Goal: Transaction & Acquisition: Purchase product/service

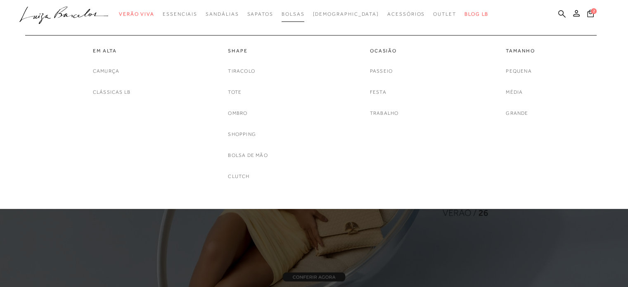
click at [305, 11] on span "Bolsas" at bounding box center [292, 14] width 23 height 6
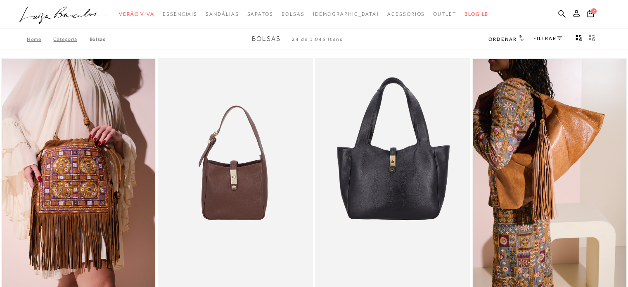
click at [560, 38] on icon at bounding box center [559, 38] width 6 height 4
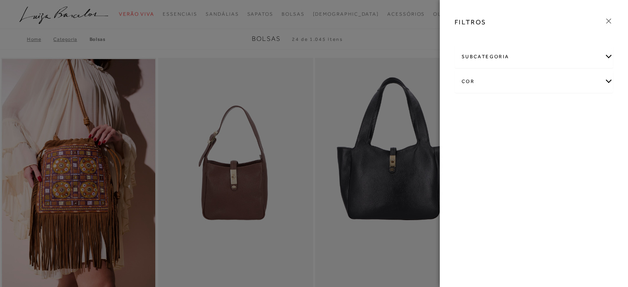
click at [608, 84] on div "cor" at bounding box center [534, 82] width 158 height 22
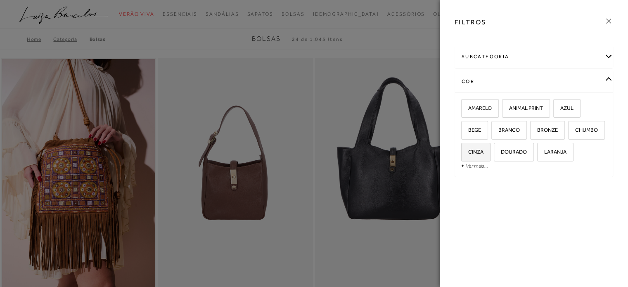
click at [482, 149] on span "CINZA" at bounding box center [472, 152] width 21 height 6
click at [468, 149] on input "CINZA" at bounding box center [464, 153] width 8 height 8
checkbox input "true"
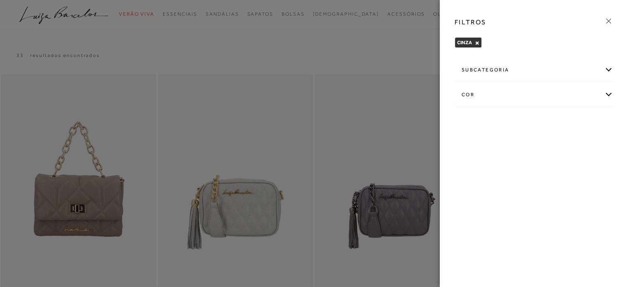
click at [606, 92] on div "cor" at bounding box center [534, 95] width 158 height 22
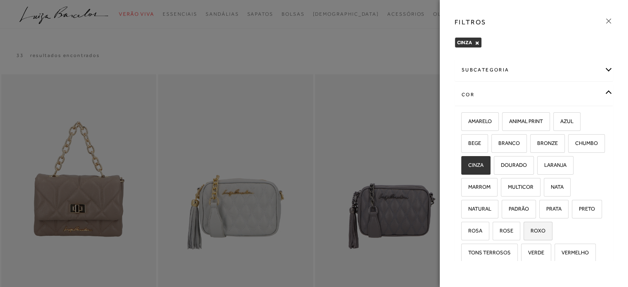
scroll to position [41, 0]
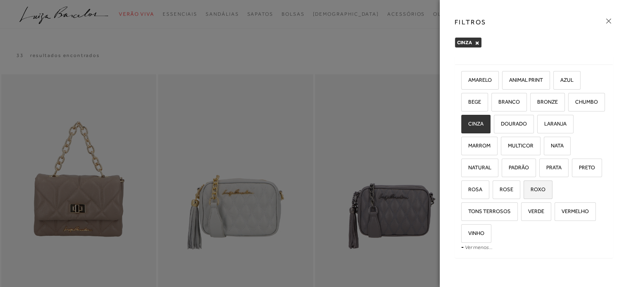
click at [545, 187] on span "ROXO" at bounding box center [534, 189] width 21 height 6
click at [530, 187] on input "ROXO" at bounding box center [526, 191] width 8 height 8
checkbox input "true"
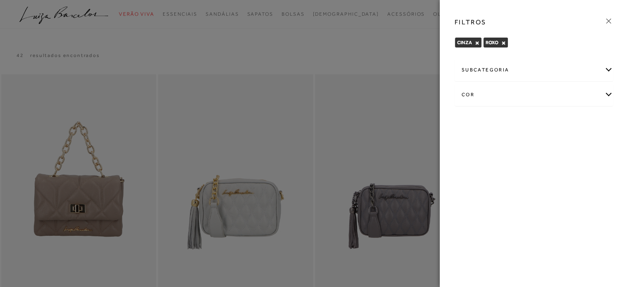
click at [606, 94] on div "cor" at bounding box center [534, 95] width 158 height 22
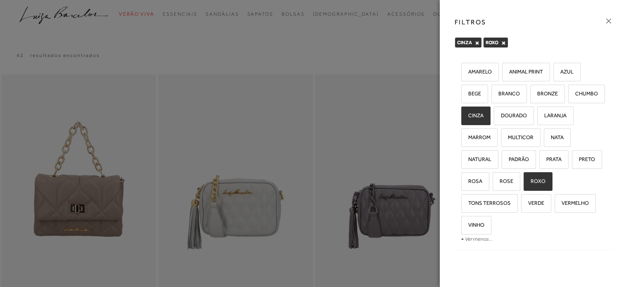
scroll to position [51, 0]
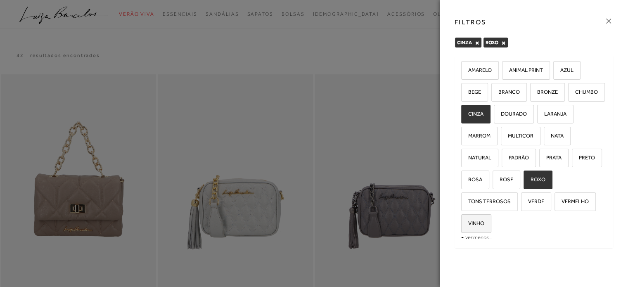
click at [473, 224] on span "VINHO" at bounding box center [473, 223] width 22 height 6
click at [468, 224] on input "VINHO" at bounding box center [464, 224] width 8 height 8
checkbox input "true"
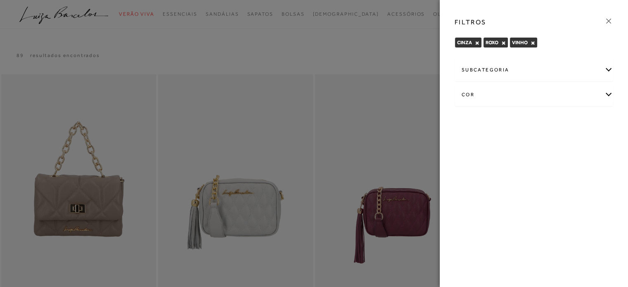
click at [609, 92] on div "cor" at bounding box center [534, 95] width 158 height 22
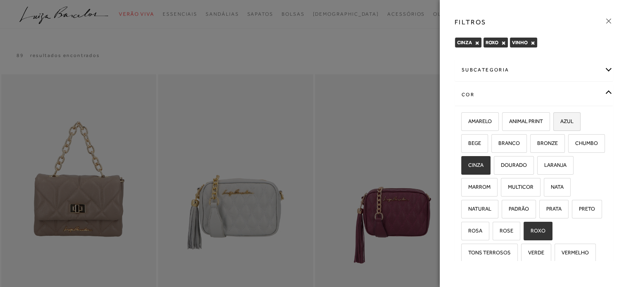
click at [571, 118] on span "AZUL" at bounding box center [563, 121] width 19 height 6
click at [560, 118] on input "AZUL" at bounding box center [556, 122] width 8 height 8
checkbox input "true"
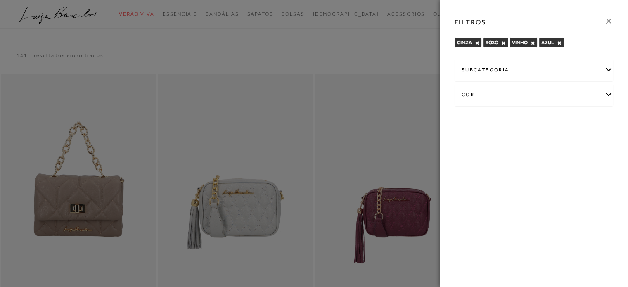
click at [605, 19] on icon at bounding box center [608, 21] width 9 height 9
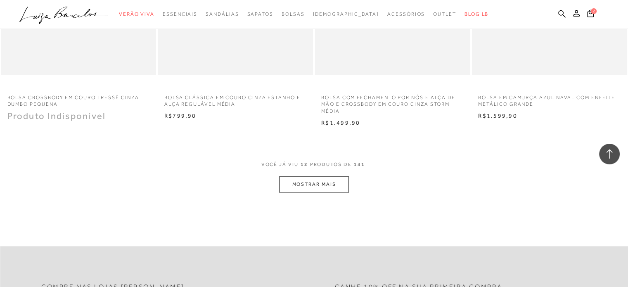
scroll to position [825, 0]
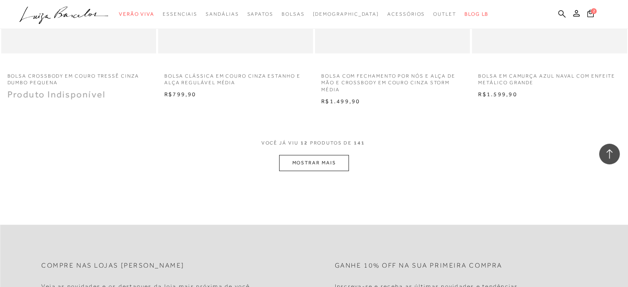
click at [295, 167] on button "MOSTRAR MAIS" at bounding box center [313, 163] width 69 height 16
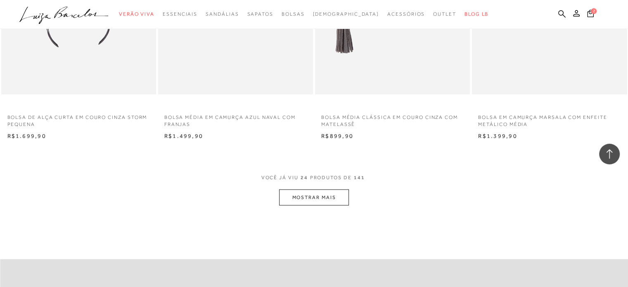
scroll to position [1651, 0]
click at [299, 193] on button "MOSTRAR MAIS" at bounding box center [313, 195] width 69 height 16
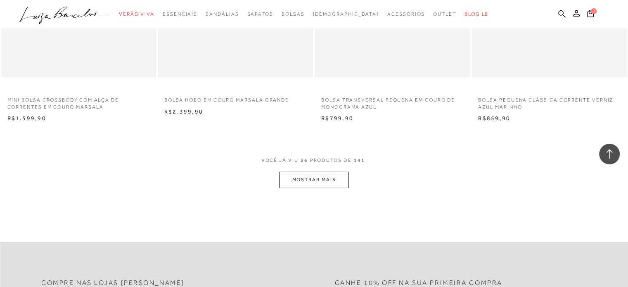
click at [293, 176] on button "MOSTRAR MAIS" at bounding box center [313, 180] width 69 height 16
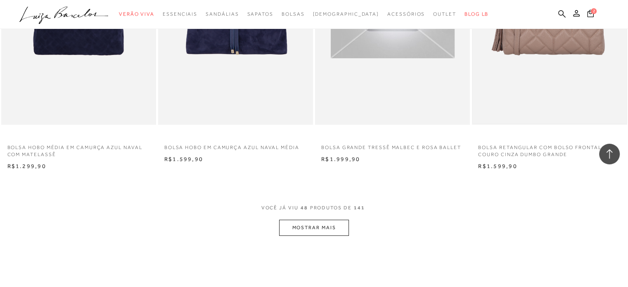
scroll to position [3343, 0]
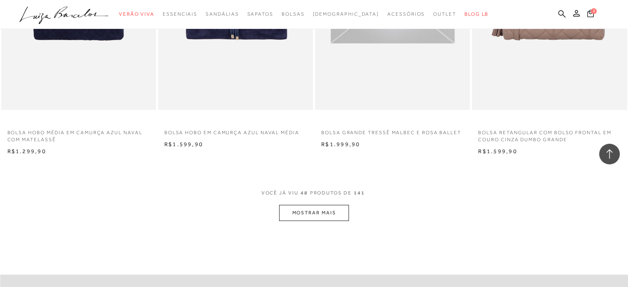
click at [323, 213] on button "MOSTRAR MAIS" at bounding box center [313, 213] width 69 height 16
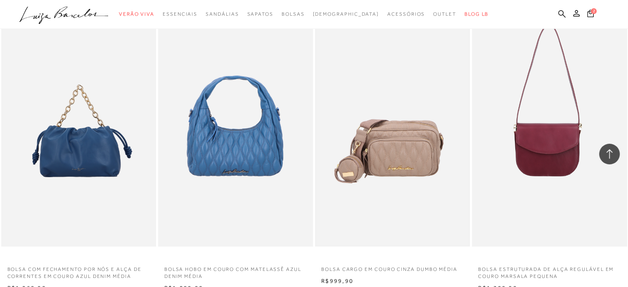
scroll to position [3426, 0]
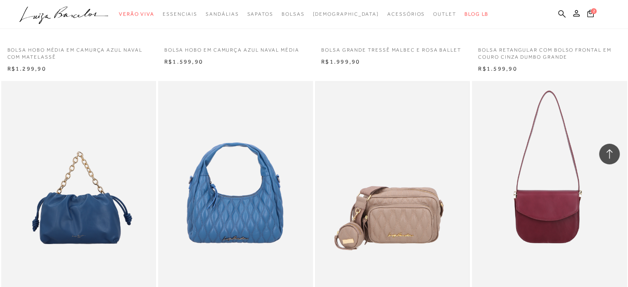
click at [419, 211] on img at bounding box center [392, 197] width 153 height 230
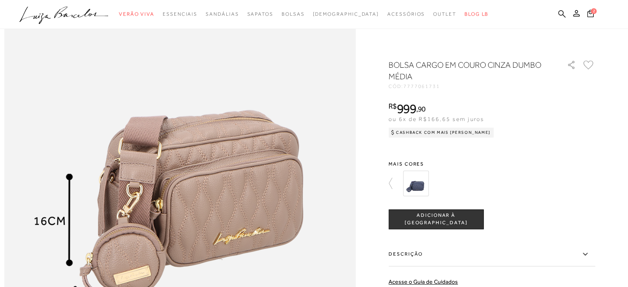
scroll to position [578, 0]
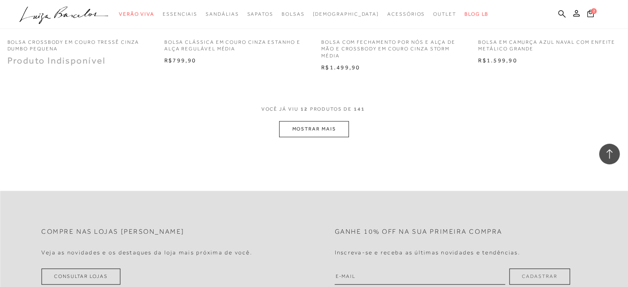
scroll to position [784, 0]
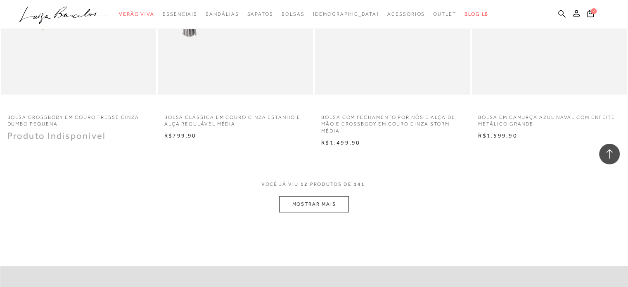
click at [300, 204] on button "MOSTRAR MAIS" at bounding box center [313, 204] width 69 height 16
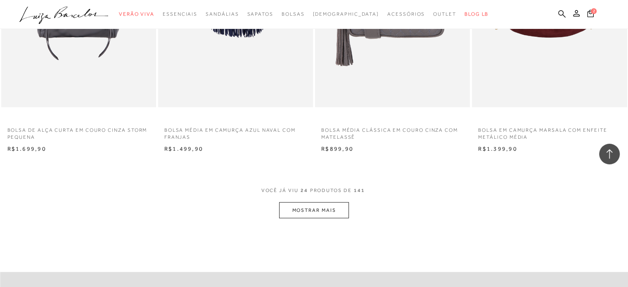
scroll to position [1651, 0]
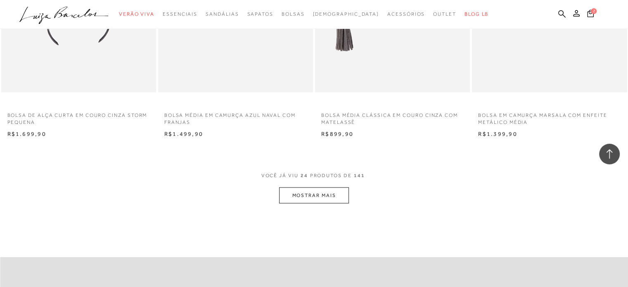
click at [304, 201] on button "MOSTRAR MAIS" at bounding box center [313, 195] width 69 height 16
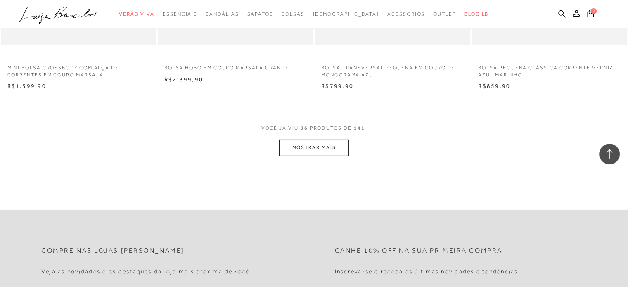
scroll to position [2559, 0]
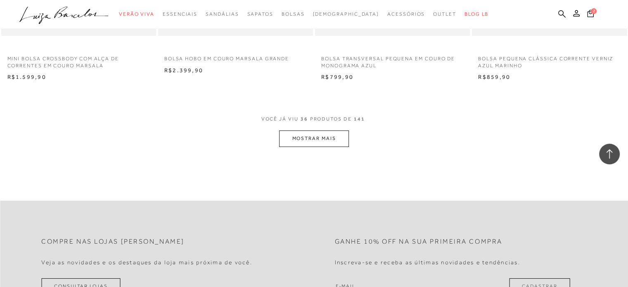
click at [314, 136] on button "MOSTRAR MAIS" at bounding box center [313, 138] width 69 height 16
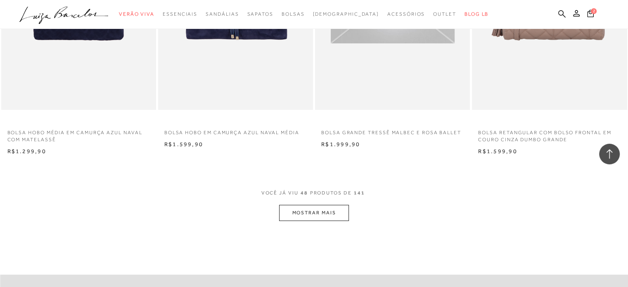
scroll to position [3384, 0]
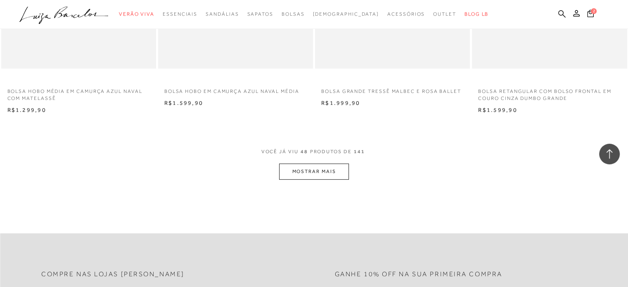
click at [304, 168] on button "MOSTRAR MAIS" at bounding box center [313, 171] width 69 height 16
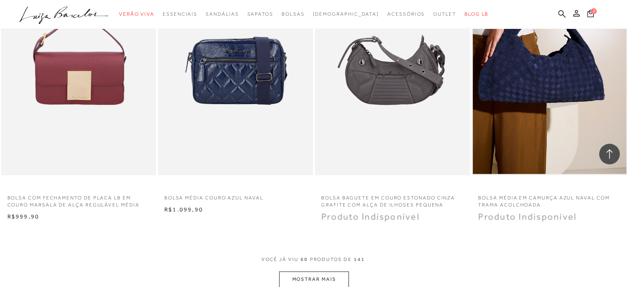
scroll to position [4251, 0]
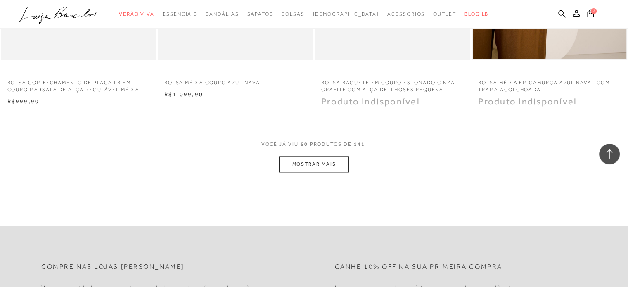
click at [304, 168] on button "MOSTRAR MAIS" at bounding box center [313, 164] width 69 height 16
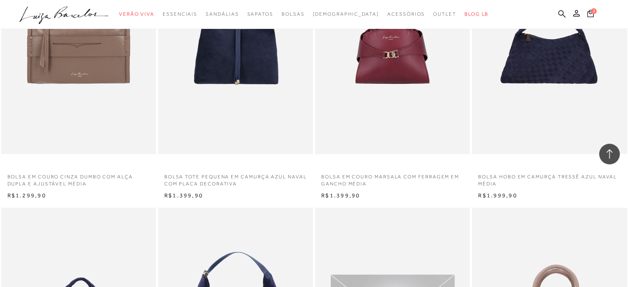
scroll to position [2848, 0]
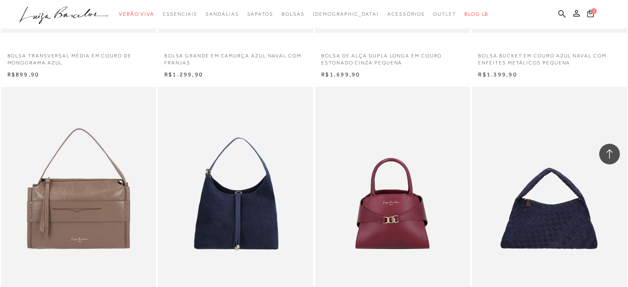
click at [418, 198] on img at bounding box center [392, 203] width 153 height 230
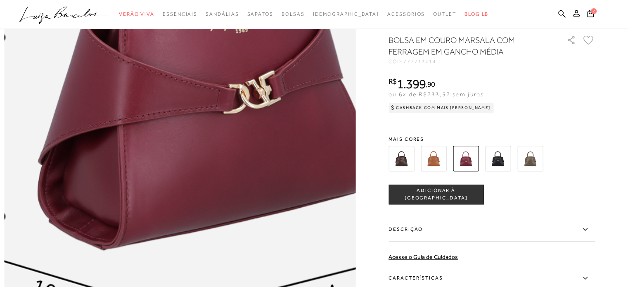
scroll to position [660, 0]
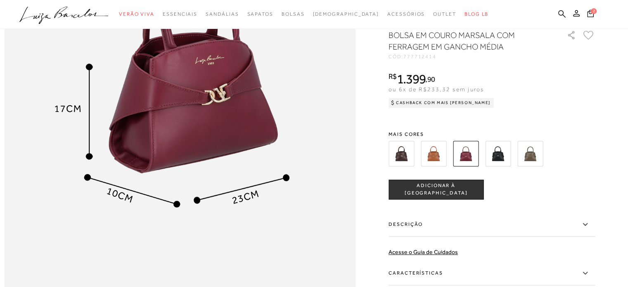
click at [530, 166] on img at bounding box center [530, 154] width 26 height 26
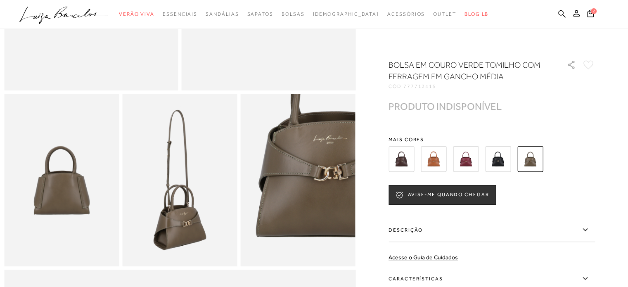
scroll to position [248, 0]
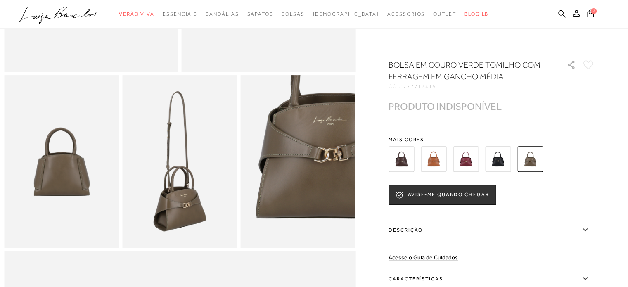
click at [472, 156] on img at bounding box center [466, 159] width 26 height 26
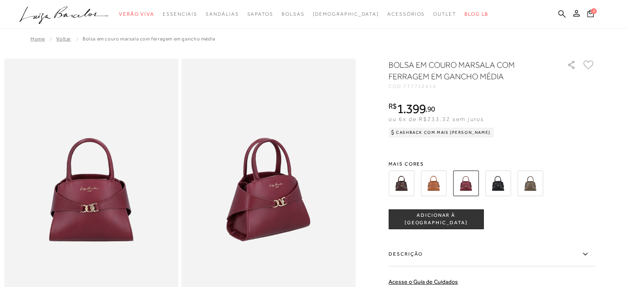
click at [433, 182] on img at bounding box center [434, 183] width 26 height 26
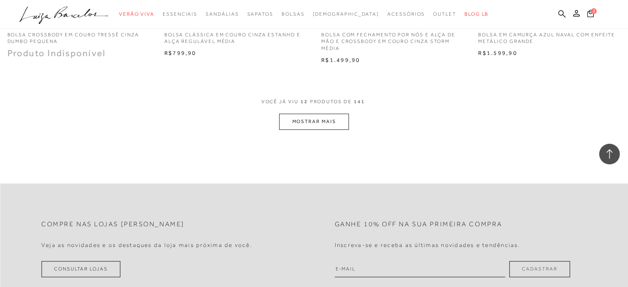
scroll to position [660, 0]
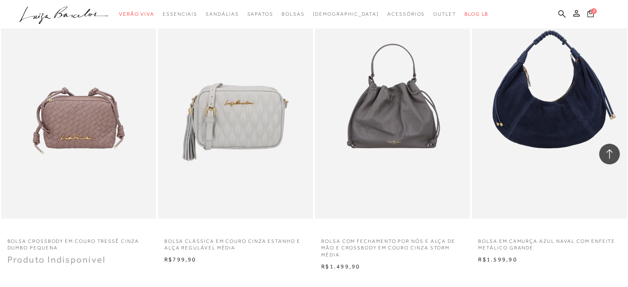
click at [590, 13] on icon at bounding box center [590, 13] width 7 height 8
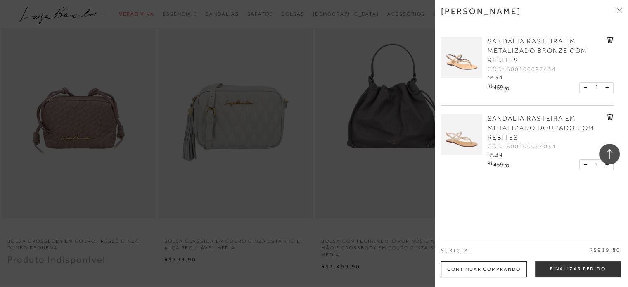
click at [464, 62] on img at bounding box center [461, 57] width 41 height 41
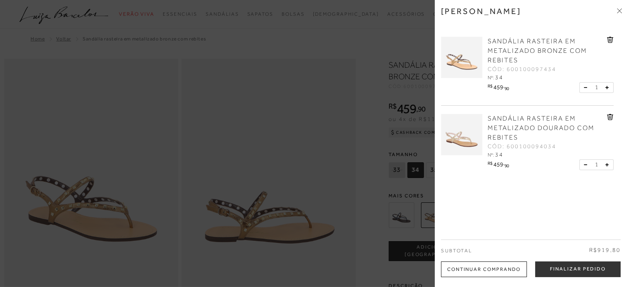
click at [329, 100] on div at bounding box center [314, 143] width 628 height 287
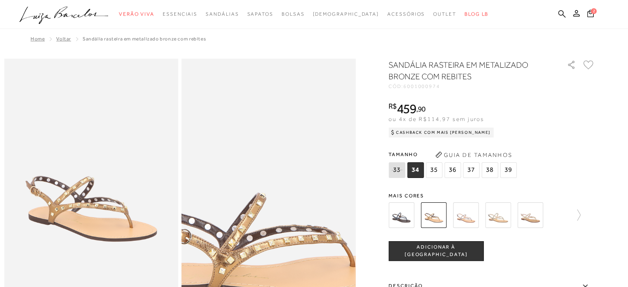
scroll to position [41, 0]
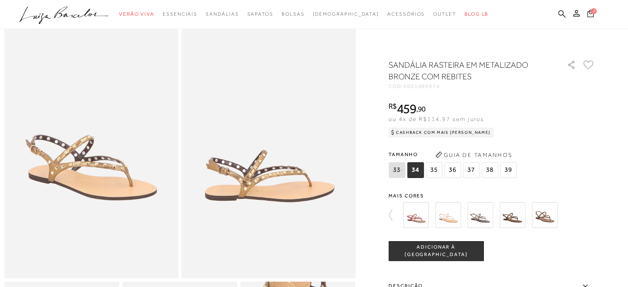
click at [591, 13] on icon at bounding box center [590, 12] width 7 height 7
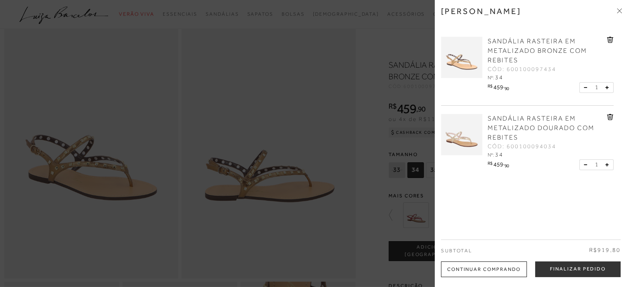
click at [466, 139] on img at bounding box center [461, 134] width 41 height 41
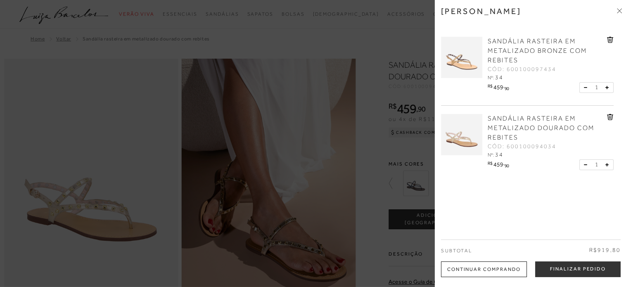
click at [339, 137] on div at bounding box center [314, 143] width 628 height 287
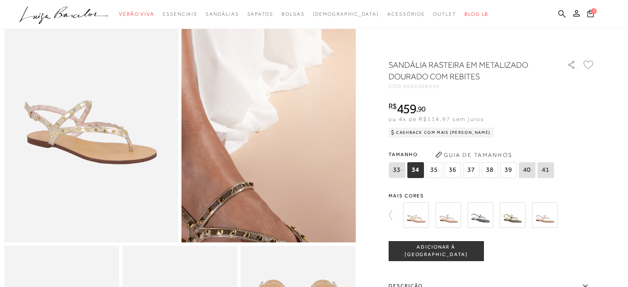
scroll to position [83, 0]
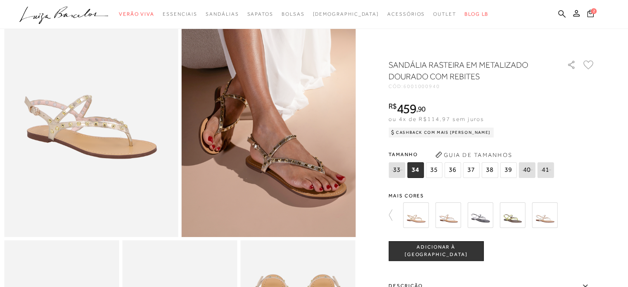
click at [591, 10] on span "2" at bounding box center [594, 11] width 6 height 6
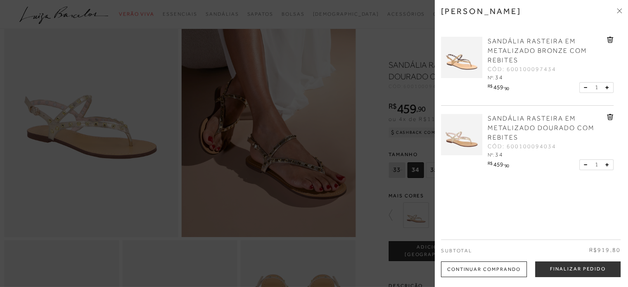
click at [512, 55] on span "SANDÁLIA RASTEIRA EM METALIZADO BRONZE COM REBITES" at bounding box center [536, 51] width 99 height 26
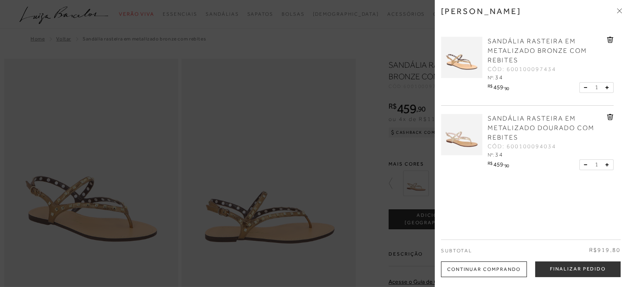
drag, startPoint x: 309, startPoint y: 163, endPoint x: 291, endPoint y: 166, distance: 18.3
click at [305, 166] on div at bounding box center [314, 143] width 628 height 287
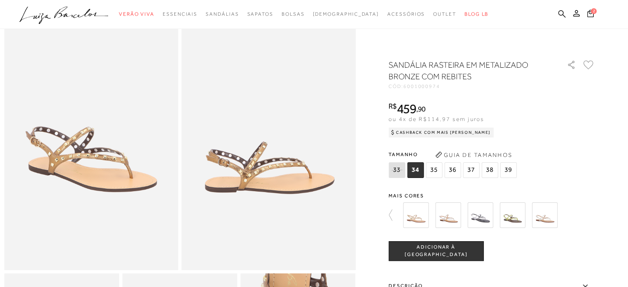
scroll to position [83, 0]
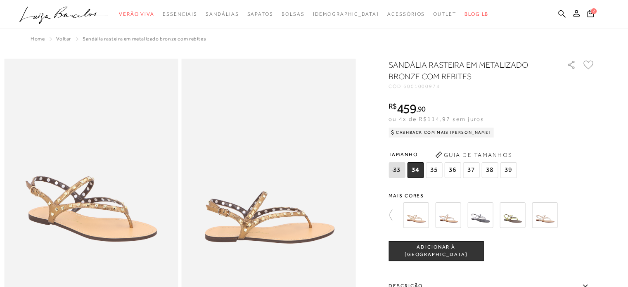
click at [594, 12] on span "2" at bounding box center [594, 11] width 6 height 6
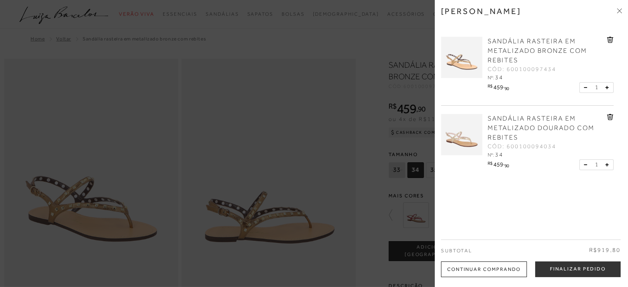
click at [510, 139] on span "SANDÁLIA RASTEIRA EM METALIZADO DOURADO COM REBITES" at bounding box center [540, 128] width 107 height 26
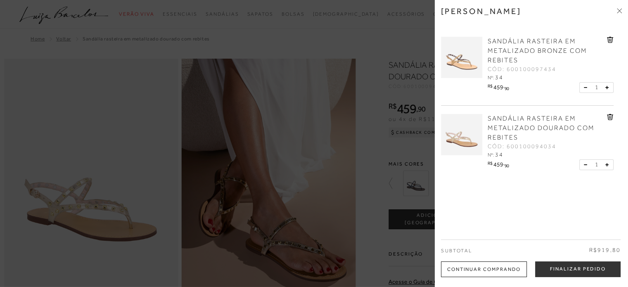
click at [83, 157] on div at bounding box center [314, 143] width 628 height 287
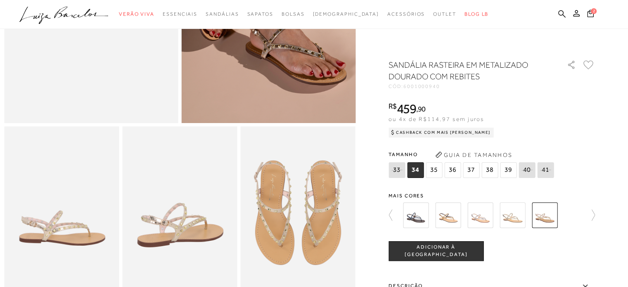
scroll to position [206, 0]
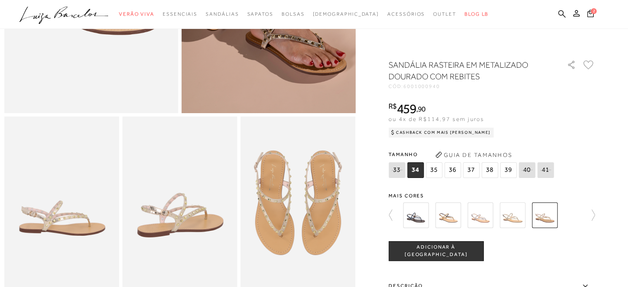
click at [186, 222] on img at bounding box center [179, 202] width 115 height 172
click at [47, 223] on img at bounding box center [61, 202] width 115 height 172
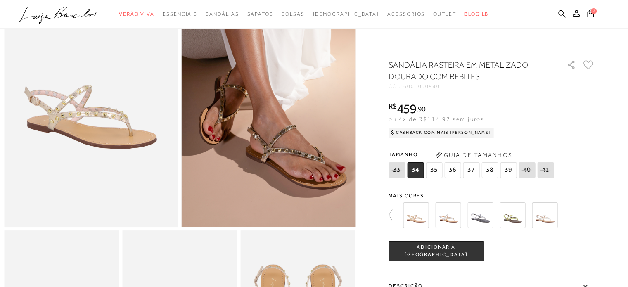
scroll to position [83, 0]
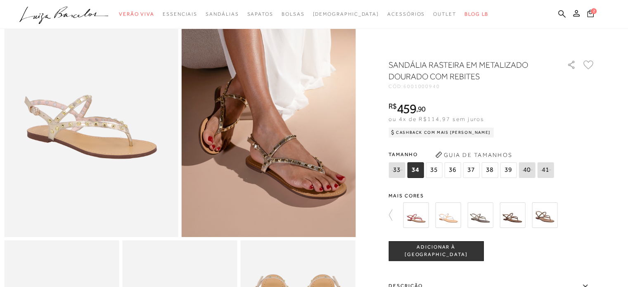
click at [589, 12] on icon at bounding box center [590, 12] width 7 height 7
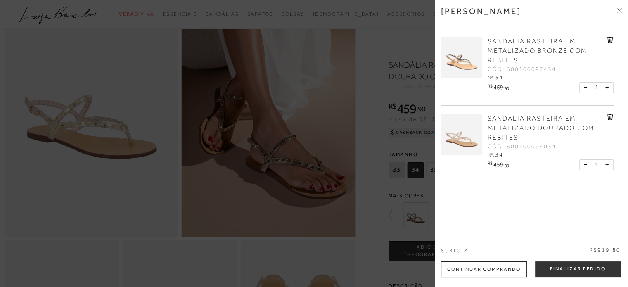
click at [459, 75] on img at bounding box center [461, 57] width 41 height 41
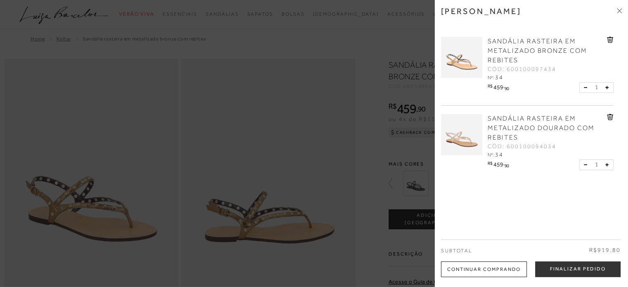
click at [244, 138] on div at bounding box center [314, 143] width 628 height 287
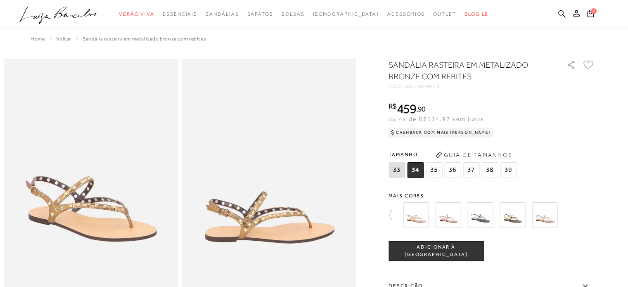
click at [591, 12] on span "2" at bounding box center [594, 11] width 6 height 6
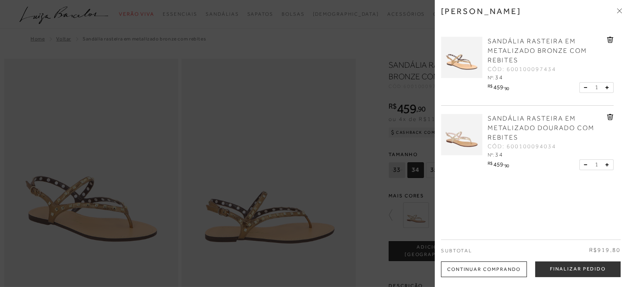
click at [609, 38] on icon at bounding box center [609, 39] width 1 height 3
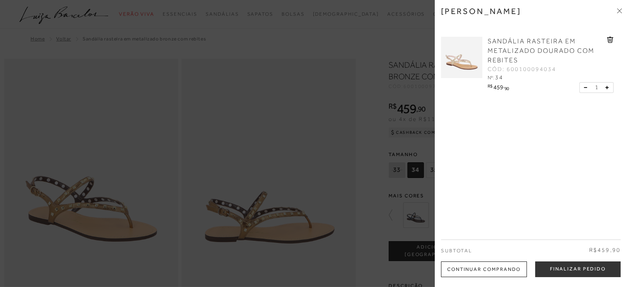
click at [617, 11] on icon at bounding box center [619, 10] width 5 height 5
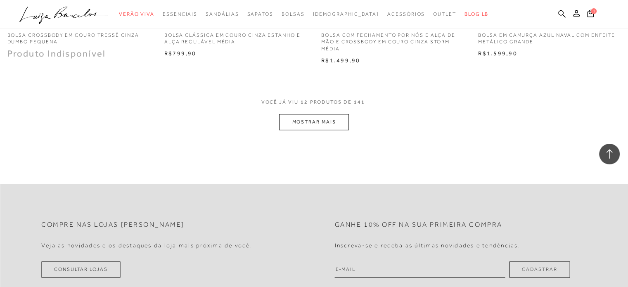
scroll to position [867, 0]
click at [327, 123] on button "MOSTRAR MAIS" at bounding box center [313, 122] width 69 height 16
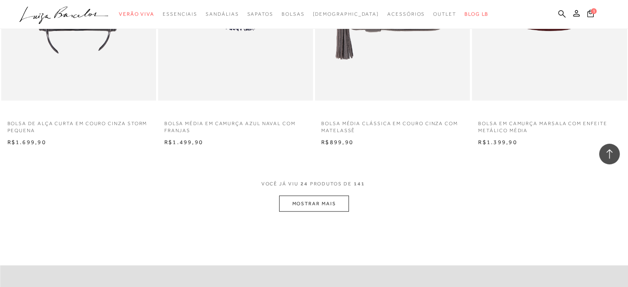
scroll to position [1733, 0]
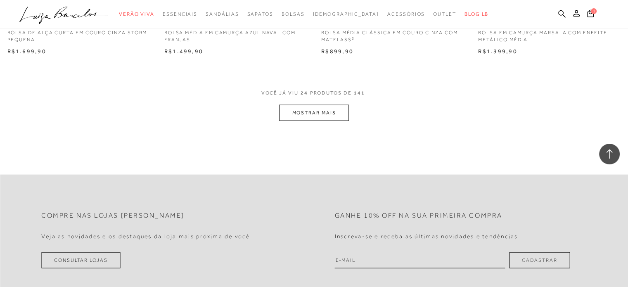
click at [325, 118] on button "MOSTRAR MAIS" at bounding box center [313, 113] width 69 height 16
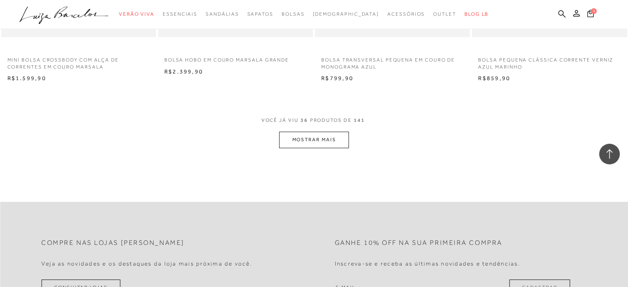
scroll to position [2559, 0]
click at [323, 139] on button "MOSTRAR MAIS" at bounding box center [313, 138] width 69 height 16
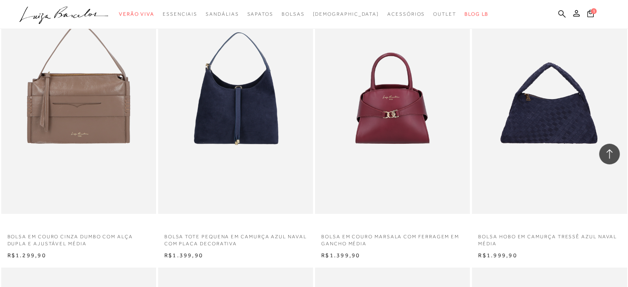
scroll to position [2972, 0]
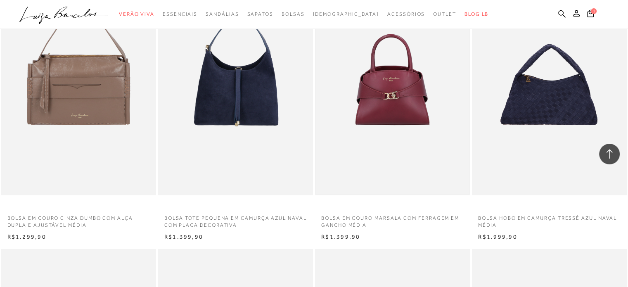
click at [408, 111] on img at bounding box center [392, 79] width 153 height 230
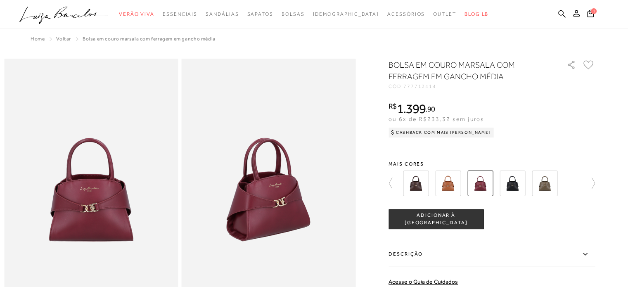
click at [454, 221] on span "ADICIONAR À [GEOGRAPHIC_DATA]" at bounding box center [436, 219] width 94 height 14
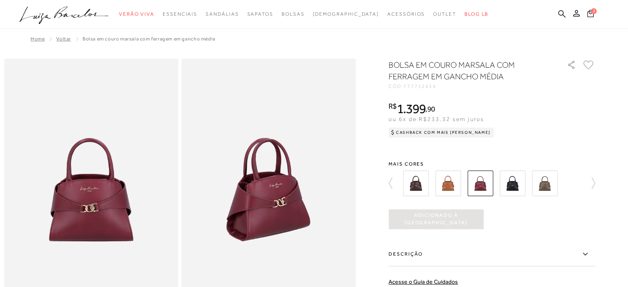
click at [591, 14] on icon at bounding box center [590, 13] width 7 height 8
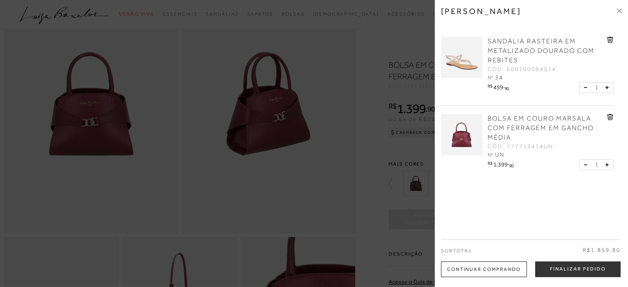
scroll to position [83, 0]
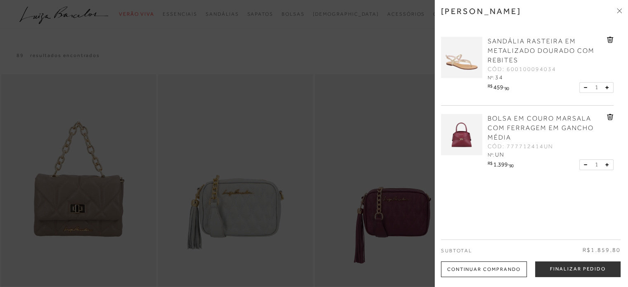
click at [617, 9] on icon at bounding box center [619, 10] width 5 height 5
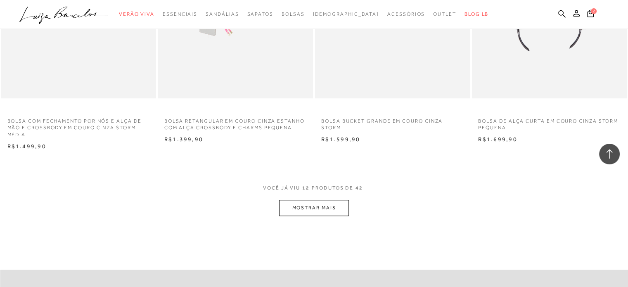
scroll to position [825, 0]
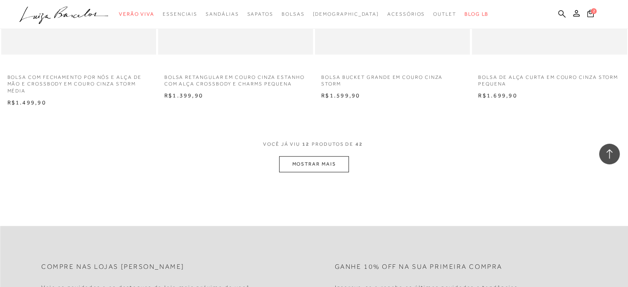
click at [310, 166] on button "MOSTRAR MAIS" at bounding box center [313, 164] width 69 height 16
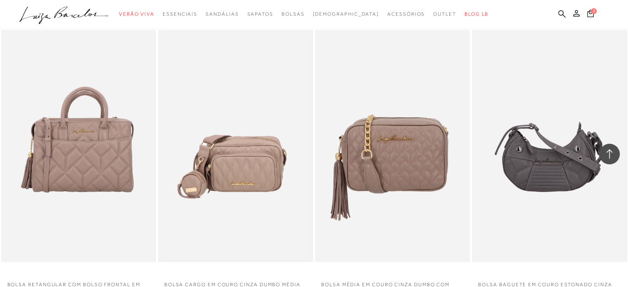
scroll to position [1238, 0]
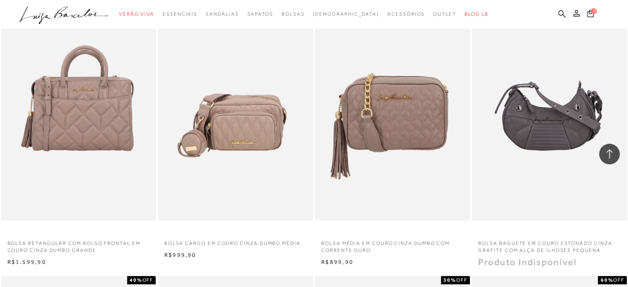
click at [370, 131] on img at bounding box center [392, 105] width 153 height 230
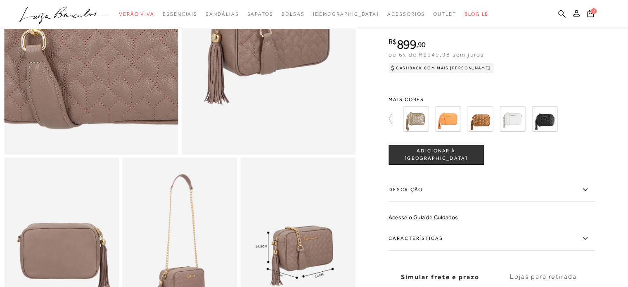
scroll to position [248, 0]
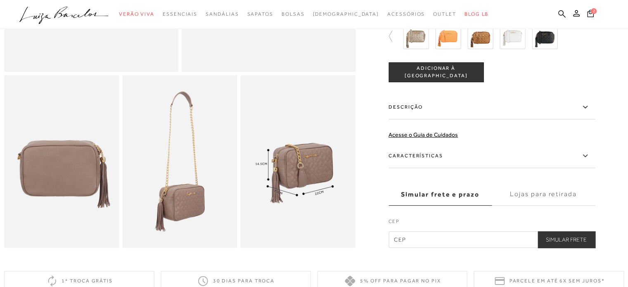
click at [284, 180] on img at bounding box center [298, 161] width 115 height 172
click at [286, 181] on img at bounding box center [298, 161] width 115 height 172
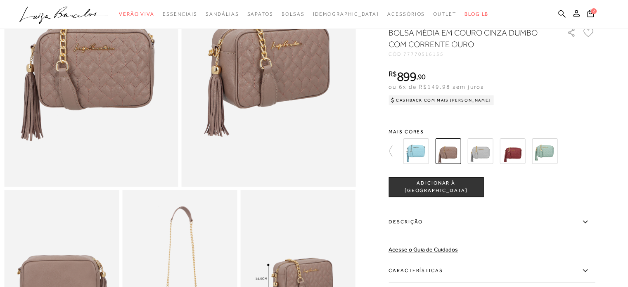
scroll to position [83, 0]
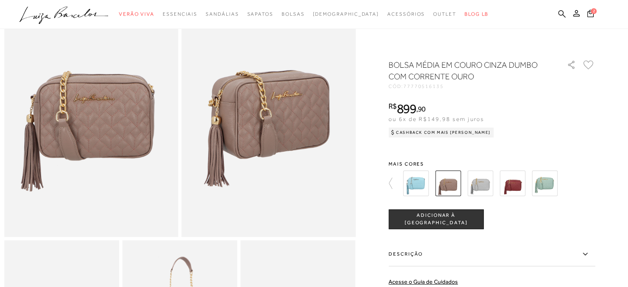
click at [482, 189] on img at bounding box center [480, 183] width 26 height 26
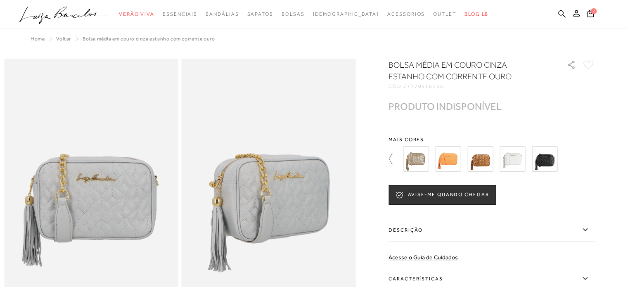
click at [395, 161] on icon at bounding box center [394, 159] width 12 height 12
click at [598, 159] on div at bounding box center [314, 277] width 620 height 437
click at [595, 160] on icon at bounding box center [589, 159] width 12 height 12
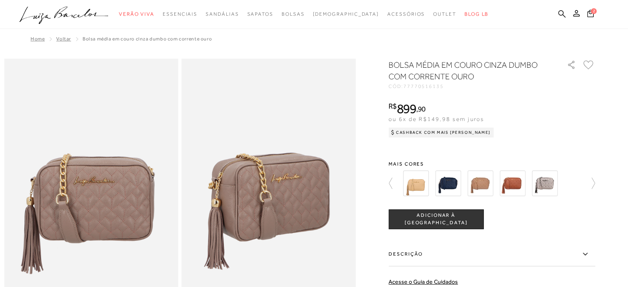
click at [421, 216] on span "ADICIONAR À [GEOGRAPHIC_DATA]" at bounding box center [436, 219] width 94 height 14
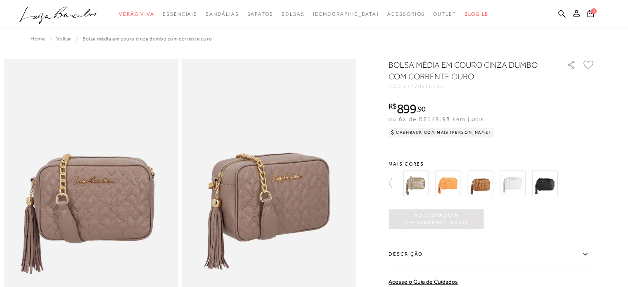
click at [594, 11] on span "3" at bounding box center [594, 10] width 7 height 7
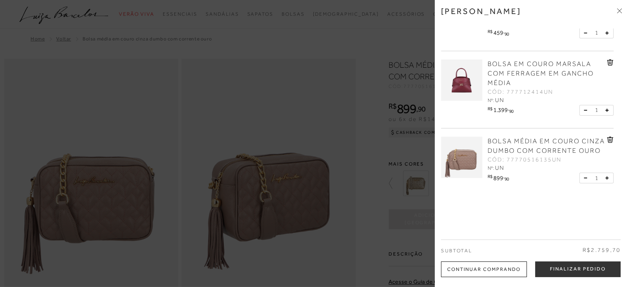
scroll to position [64, 0]
click at [353, 77] on div at bounding box center [314, 143] width 628 height 287
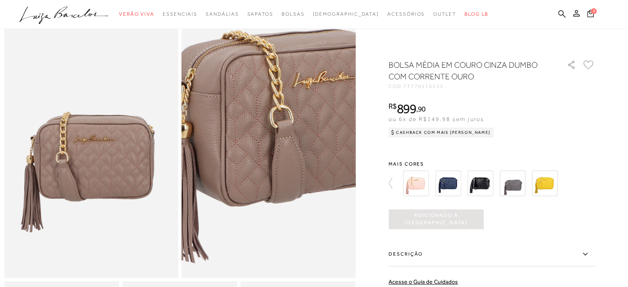
scroll to position [83, 0]
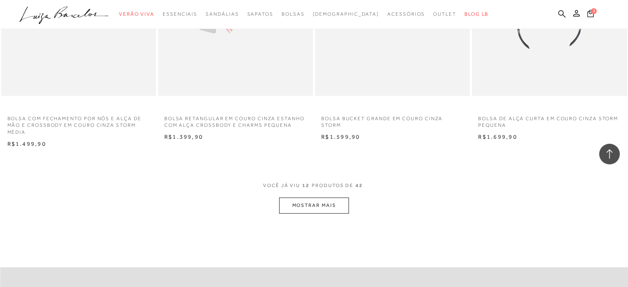
scroll to position [867, 0]
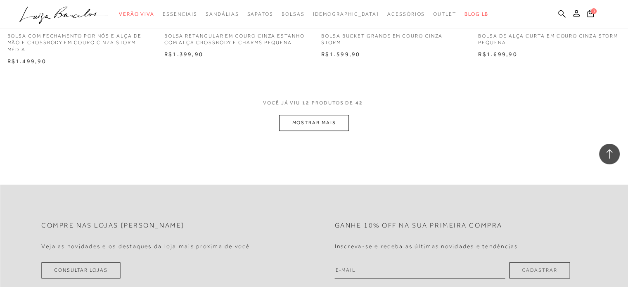
click at [312, 123] on button "MOSTRAR MAIS" at bounding box center [313, 123] width 69 height 16
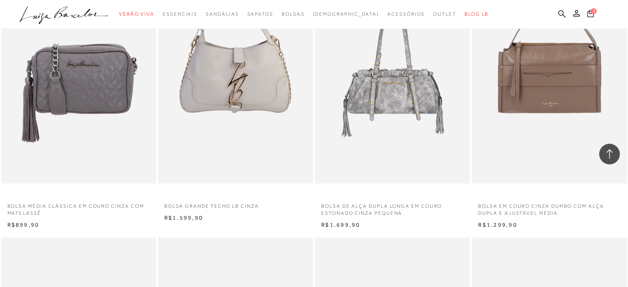
scroll to position [991, 0]
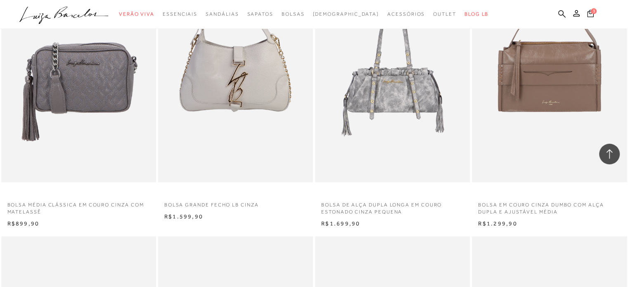
click at [594, 12] on span "3" at bounding box center [594, 11] width 6 height 6
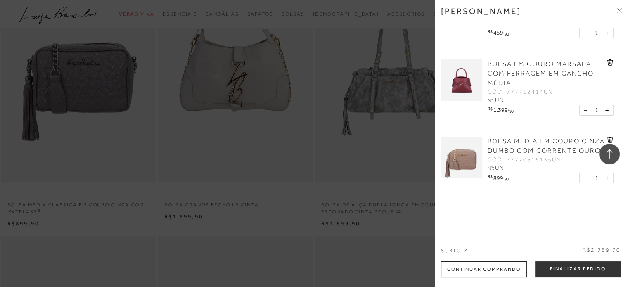
scroll to position [64, 0]
click at [618, 7] on span at bounding box center [619, 11] width 5 height 9
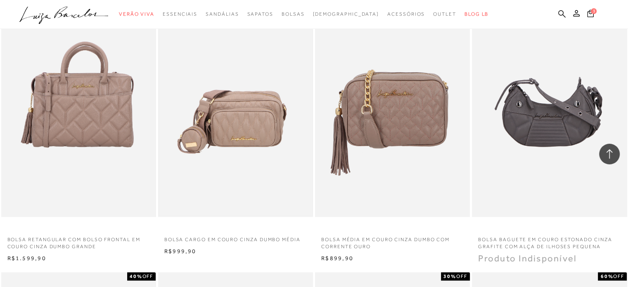
scroll to position [1238, 0]
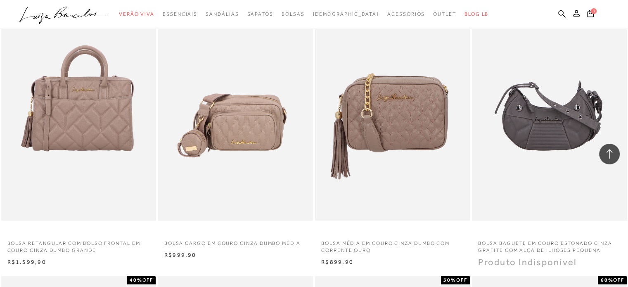
click at [381, 147] on img at bounding box center [392, 105] width 153 height 230
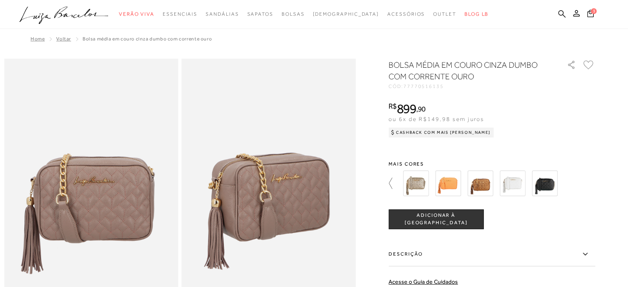
click at [392, 183] on icon at bounding box center [390, 182] width 3 height 11
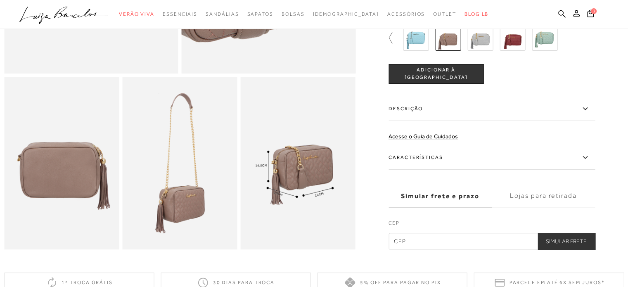
scroll to position [248, 0]
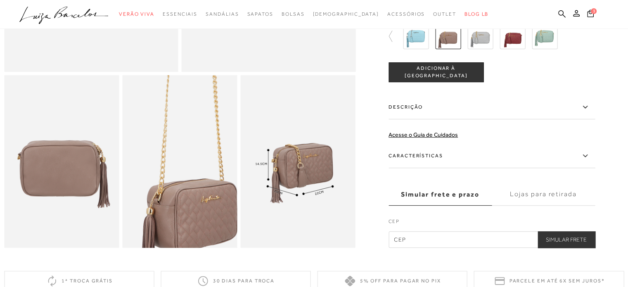
click at [171, 195] on img at bounding box center [188, 134] width 230 height 345
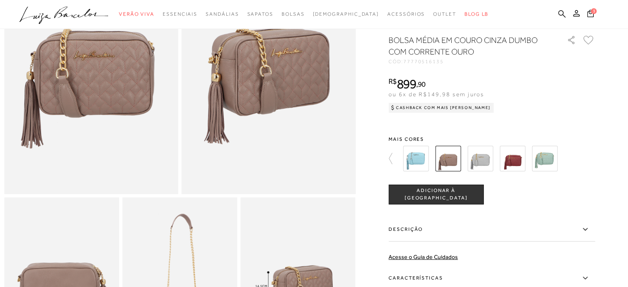
scroll to position [124, 0]
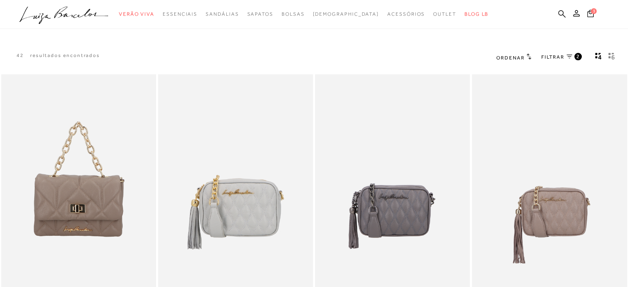
click at [568, 56] on icon at bounding box center [569, 56] width 6 height 4
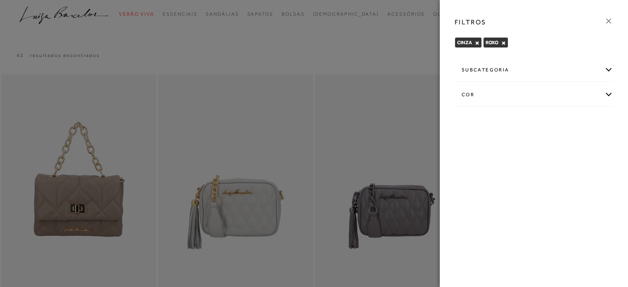
click at [608, 95] on div "cor" at bounding box center [534, 95] width 158 height 22
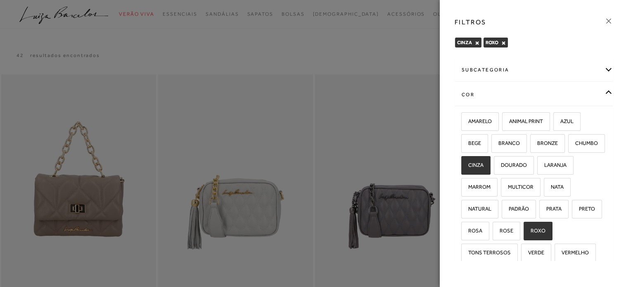
click at [502, 43] on button "×" at bounding box center [503, 43] width 5 height 6
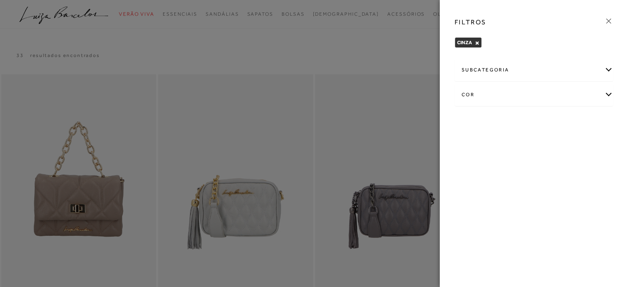
click at [606, 94] on div "cor" at bounding box center [534, 95] width 158 height 22
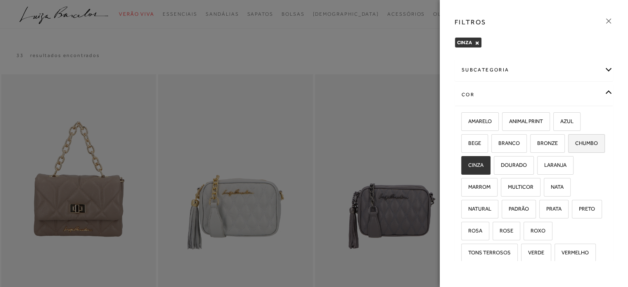
click at [569, 146] on span "CHUMBO" at bounding box center [583, 143] width 29 height 6
click at [567, 149] on input "CHUMBO" at bounding box center [571, 144] width 8 height 8
checkbox input "true"
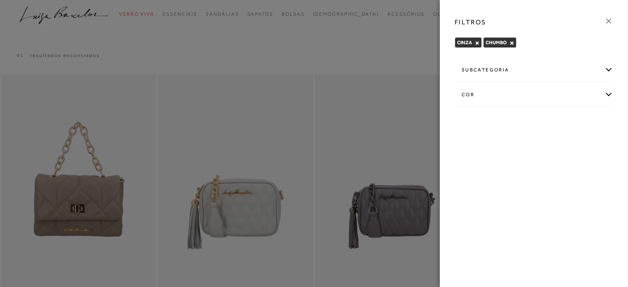
click at [607, 94] on div "cor" at bounding box center [534, 95] width 158 height 22
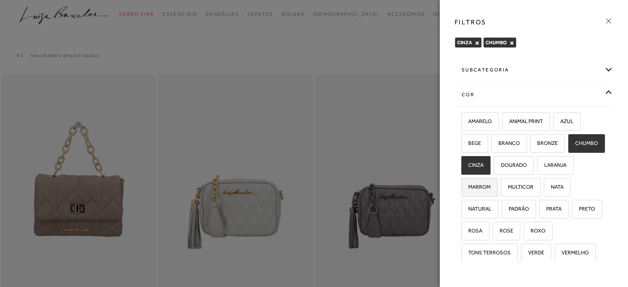
click at [490, 188] on span "MARROM" at bounding box center [476, 187] width 28 height 6
click at [468, 188] on input "MARROM" at bounding box center [464, 188] width 8 height 8
checkbox input "true"
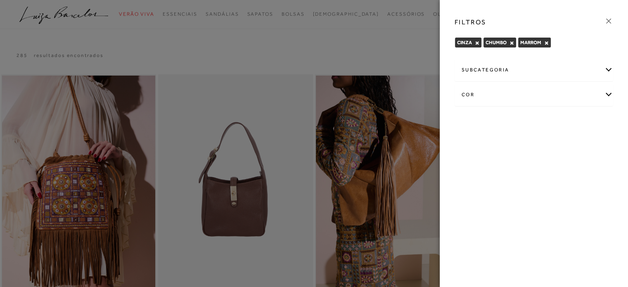
click at [608, 97] on div "cor" at bounding box center [534, 95] width 158 height 22
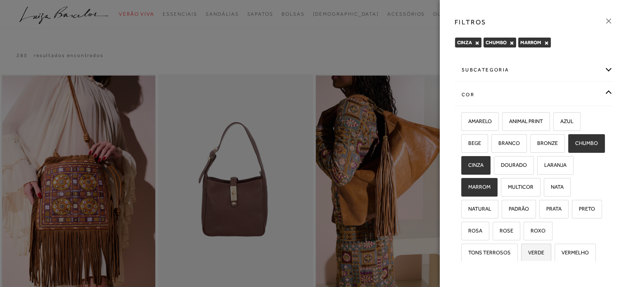
click at [542, 251] on span "VERDE" at bounding box center [533, 252] width 22 height 6
click at [528, 251] on input "VERDE" at bounding box center [524, 254] width 8 height 8
checkbox input "true"
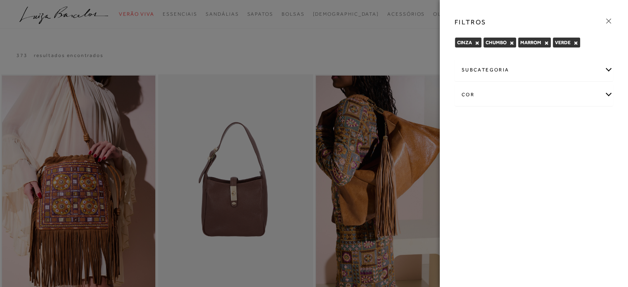
click at [545, 150] on div "FILTROS [GEOGRAPHIC_DATA] × [GEOGRAPHIC_DATA] × MARROM × VERDE × Shape" at bounding box center [534, 143] width 188 height 287
click at [352, 78] on div at bounding box center [314, 143] width 628 height 287
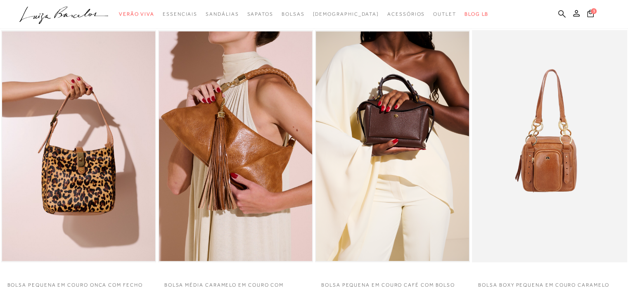
scroll to position [371, 0]
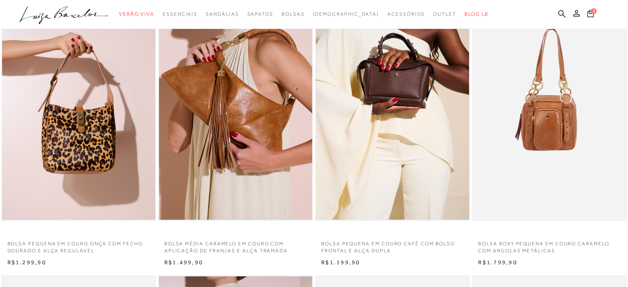
click at [399, 87] on img at bounding box center [392, 105] width 153 height 230
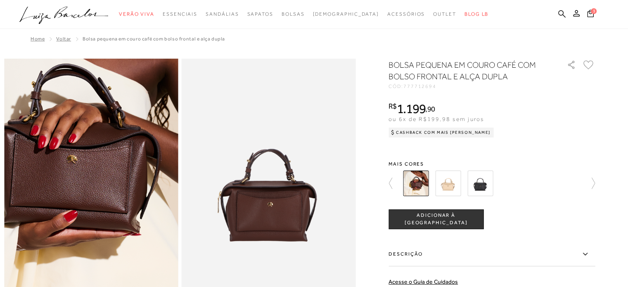
click at [117, 152] on img at bounding box center [64, 228] width 348 height 522
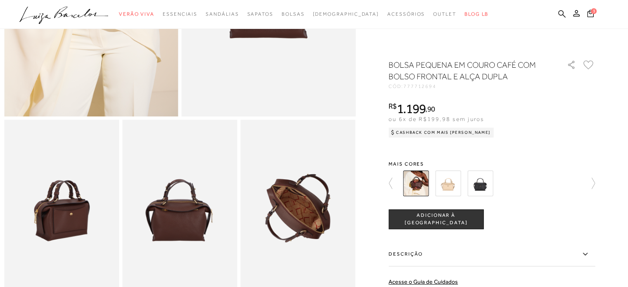
scroll to position [248, 0]
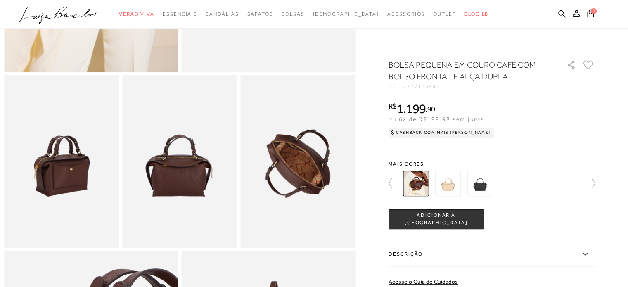
click at [59, 168] on img at bounding box center [61, 161] width 115 height 172
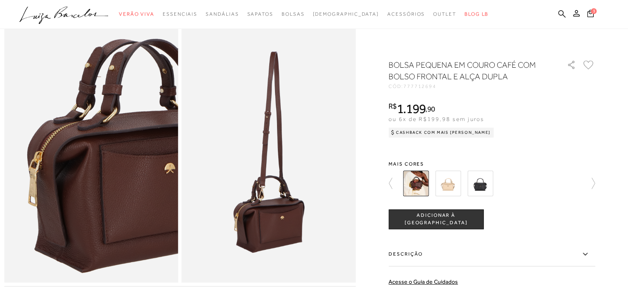
scroll to position [537, 0]
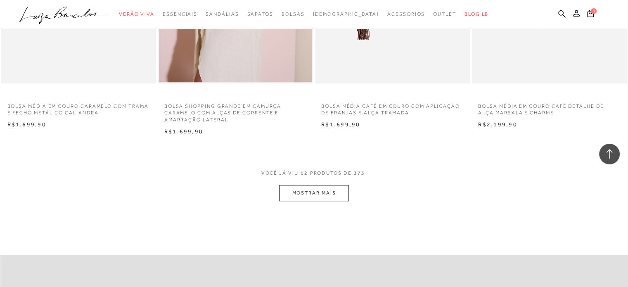
scroll to position [825, 0]
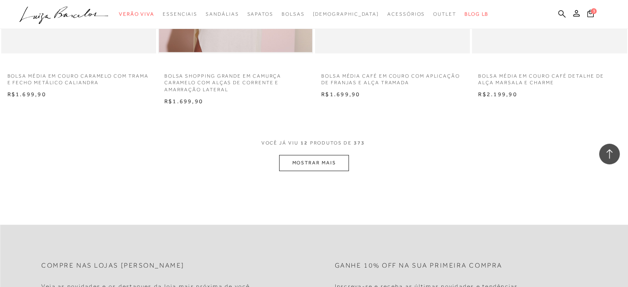
click at [326, 170] on button "MOSTRAR MAIS" at bounding box center [313, 163] width 69 height 16
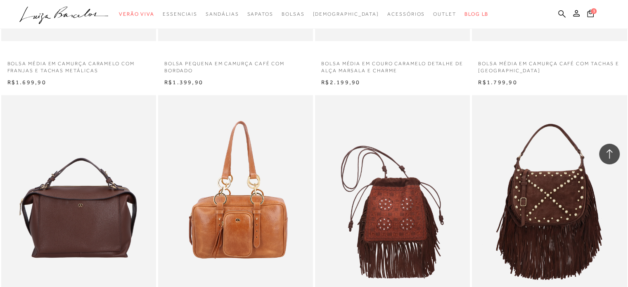
scroll to position [1197, 0]
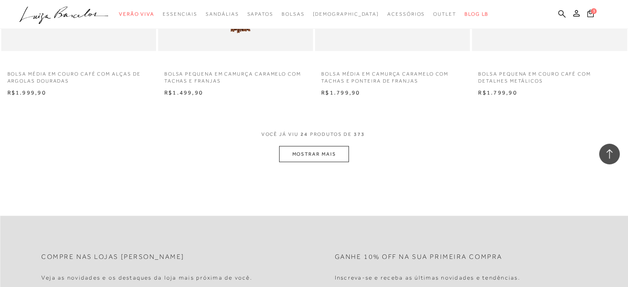
click at [330, 154] on button "MOSTRAR MAIS" at bounding box center [313, 154] width 69 height 16
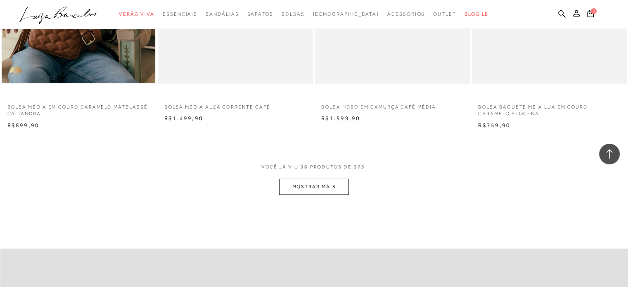
click at [313, 189] on button "MOSTRAR MAIS" at bounding box center [313, 187] width 69 height 16
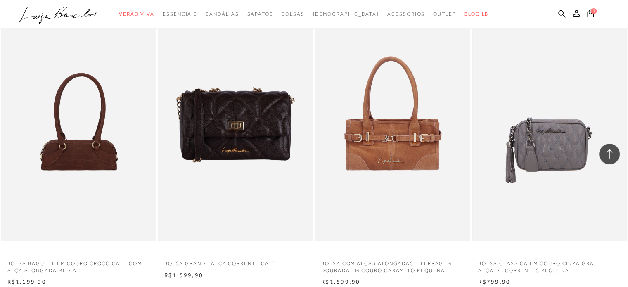
click at [523, 145] on img at bounding box center [549, 124] width 153 height 230
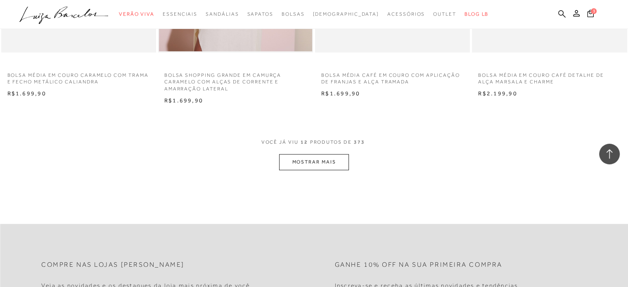
scroll to position [825, 0]
click at [304, 164] on button "MOSTRAR MAIS" at bounding box center [313, 163] width 69 height 16
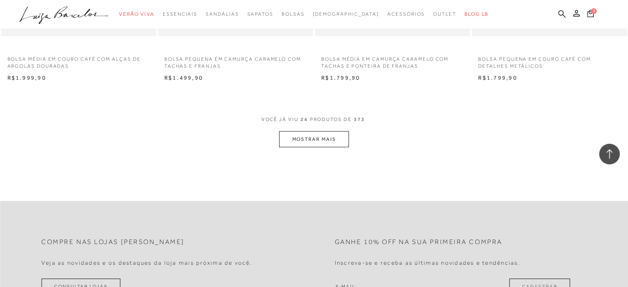
scroll to position [1707, 0]
click at [317, 139] on button "MOSTRAR MAIS" at bounding box center [313, 140] width 69 height 16
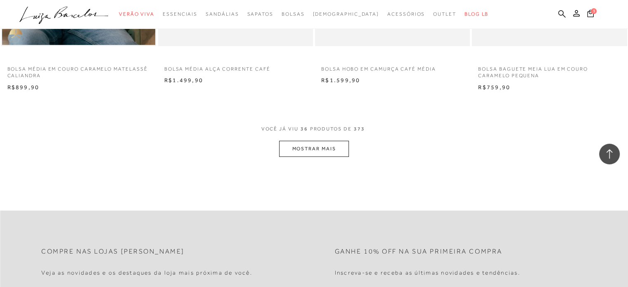
scroll to position [2555, 0]
click at [312, 144] on button "MOSTRAR MAIS" at bounding box center [313, 150] width 69 height 16
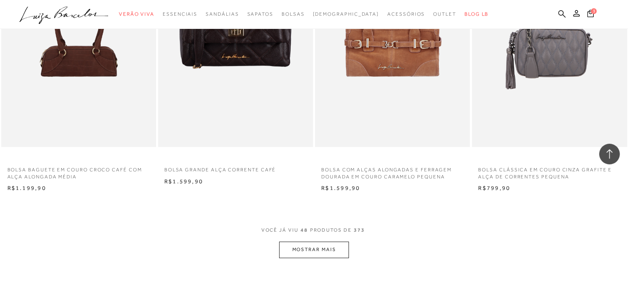
scroll to position [3380, 0]
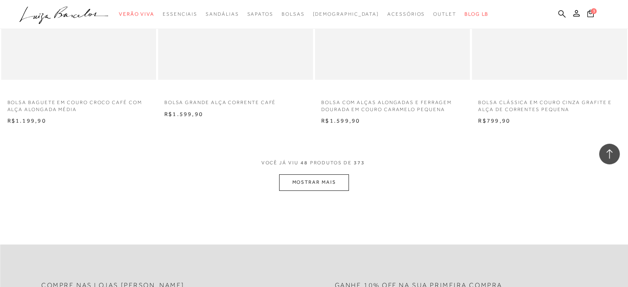
click at [301, 184] on button "MOSTRAR MAIS" at bounding box center [313, 182] width 69 height 16
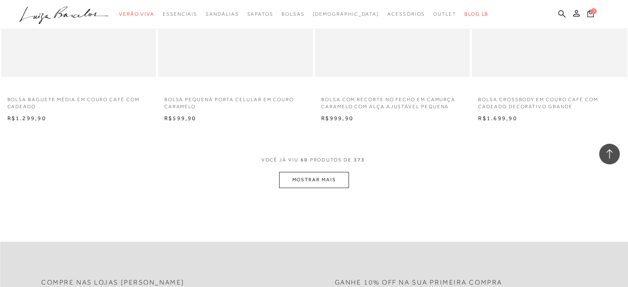
scroll to position [4247, 0]
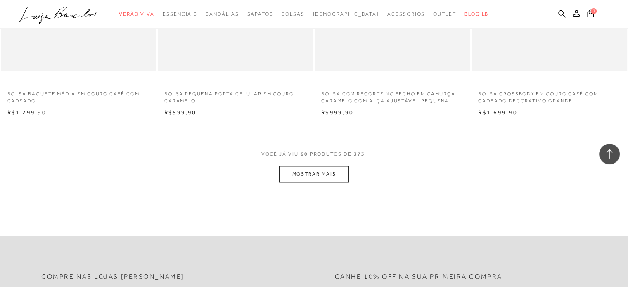
click at [298, 175] on button "MOSTRAR MAIS" at bounding box center [313, 174] width 69 height 16
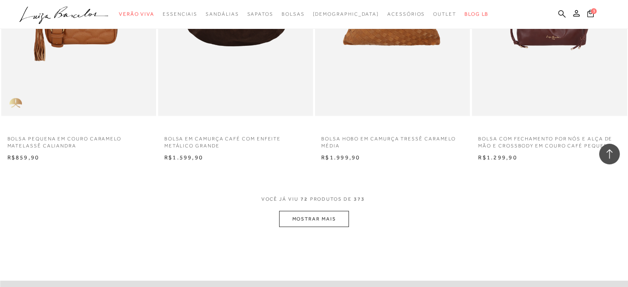
scroll to position [5114, 0]
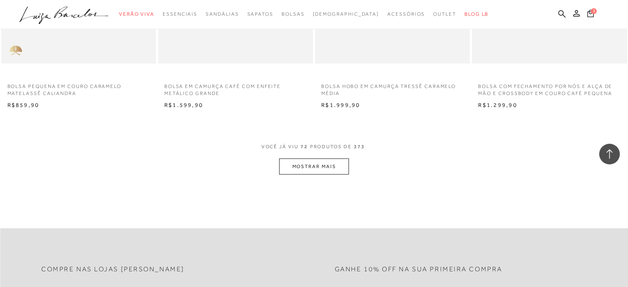
click at [312, 166] on button "MOSTRAR MAIS" at bounding box center [313, 166] width 69 height 16
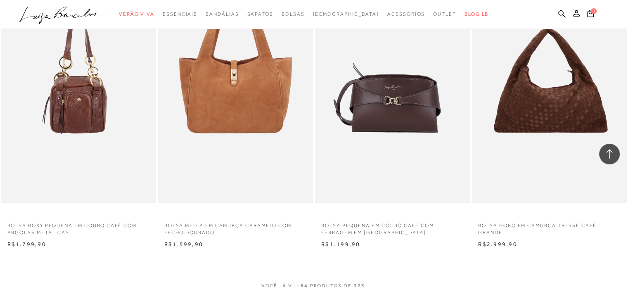
scroll to position [5939, 0]
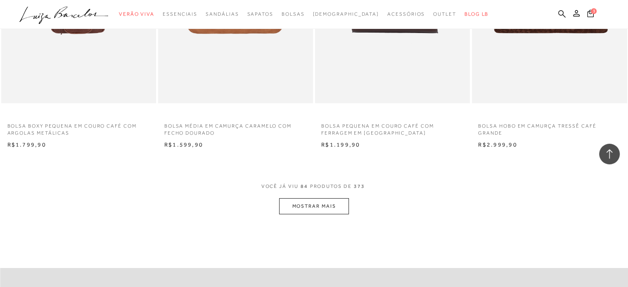
click at [329, 210] on button "MOSTRAR MAIS" at bounding box center [313, 206] width 69 height 16
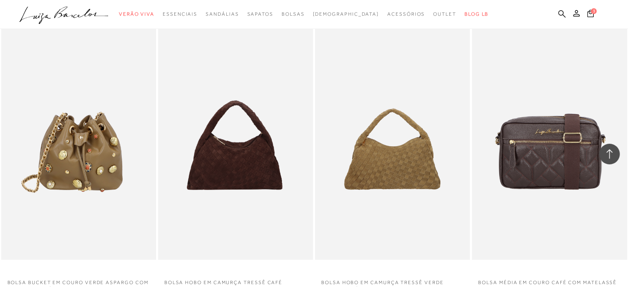
scroll to position [6682, 0]
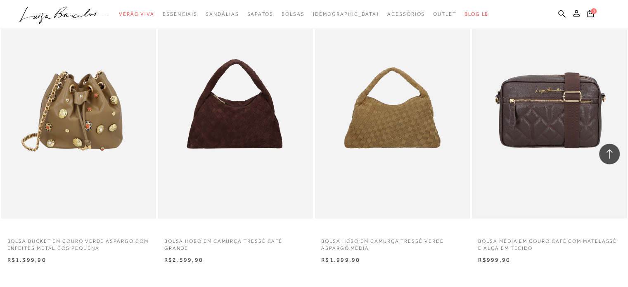
click at [537, 125] on img at bounding box center [549, 103] width 153 height 230
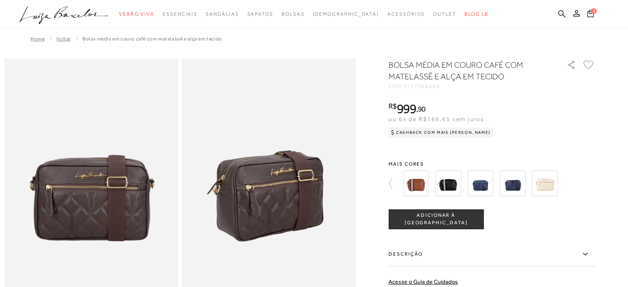
click at [287, 203] on img at bounding box center [269, 189] width 174 height 261
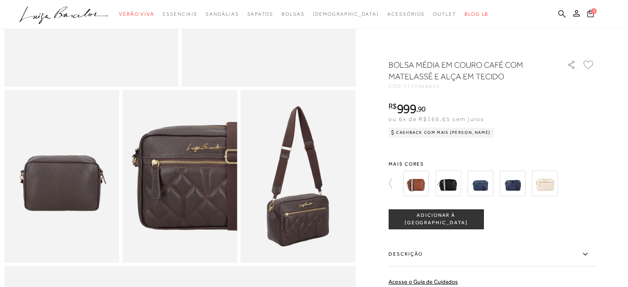
scroll to position [248, 0]
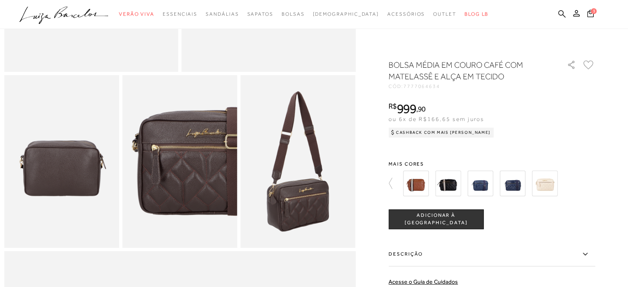
click at [300, 199] on img at bounding box center [298, 161] width 115 height 172
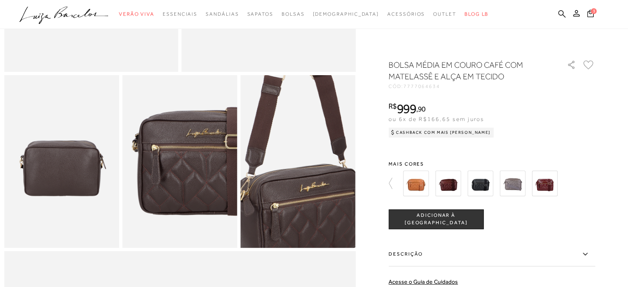
scroll to position [206, 0]
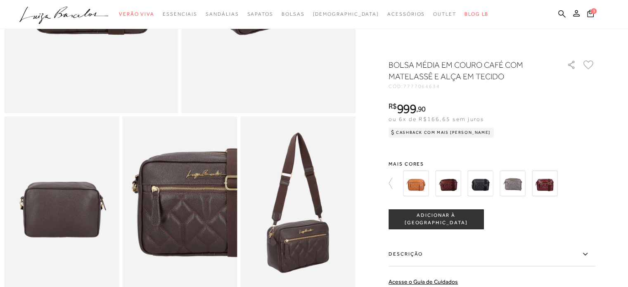
click at [514, 183] on img at bounding box center [512, 183] width 26 height 26
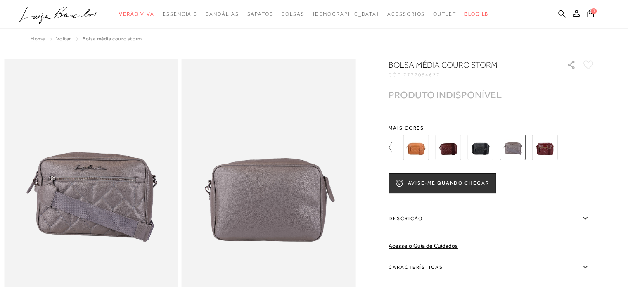
click at [398, 147] on icon at bounding box center [394, 148] width 12 height 12
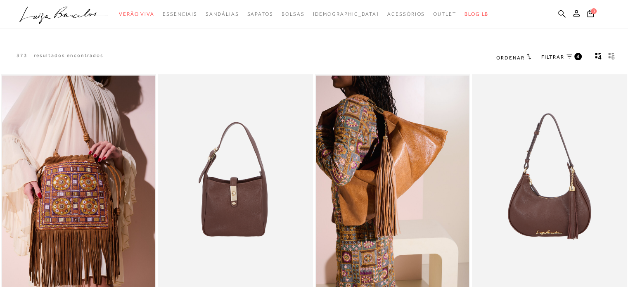
click at [576, 56] on span "4" at bounding box center [578, 56] width 4 height 7
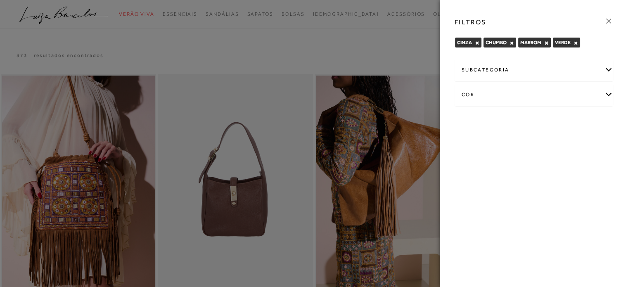
click at [610, 96] on div "cor" at bounding box center [534, 95] width 158 height 22
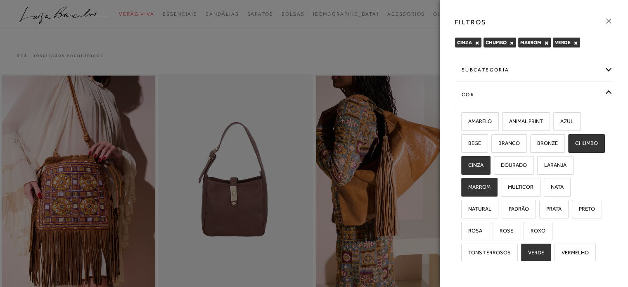
click at [184, 76] on div at bounding box center [314, 143] width 628 height 287
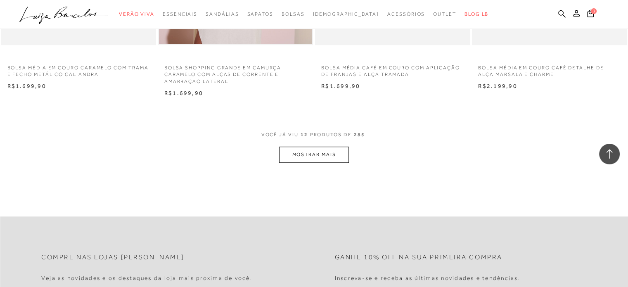
scroll to position [820, 0]
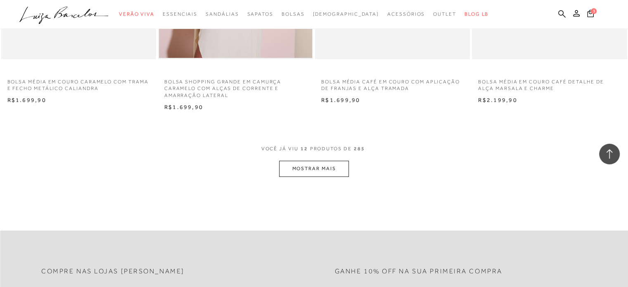
click at [313, 166] on button "MOSTRAR MAIS" at bounding box center [313, 169] width 69 height 16
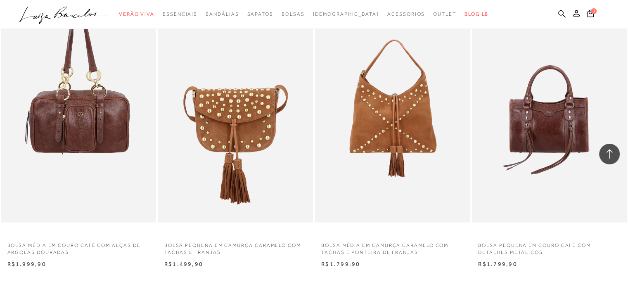
scroll to position [1728, 0]
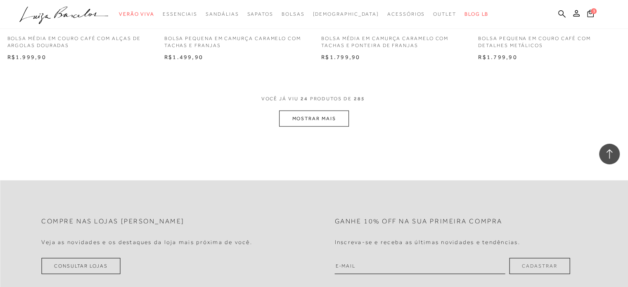
click at [298, 116] on button "MOSTRAR MAIS" at bounding box center [313, 119] width 69 height 16
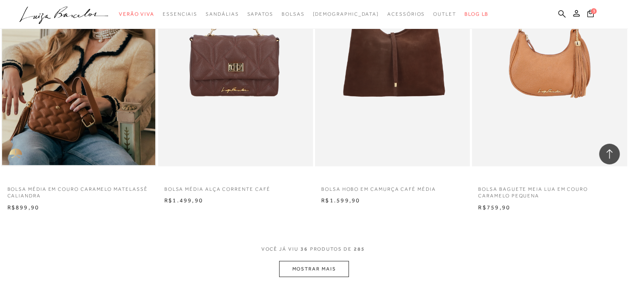
scroll to position [2471, 0]
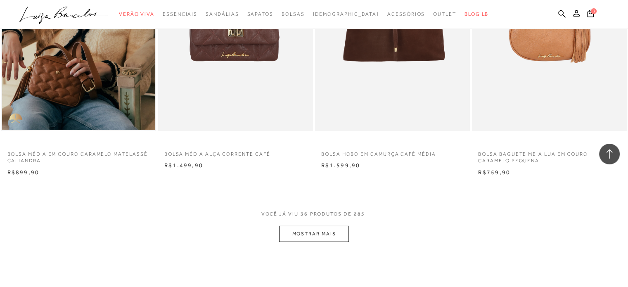
click at [330, 233] on button "MOSTRAR MAIS" at bounding box center [313, 234] width 69 height 16
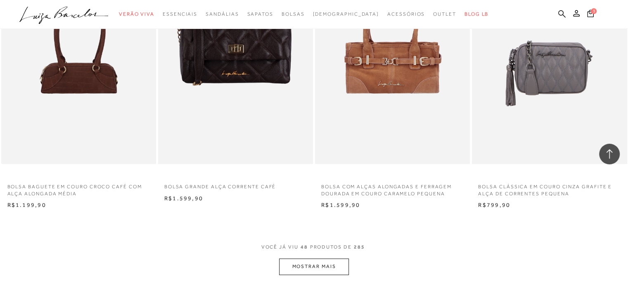
scroll to position [3337, 0]
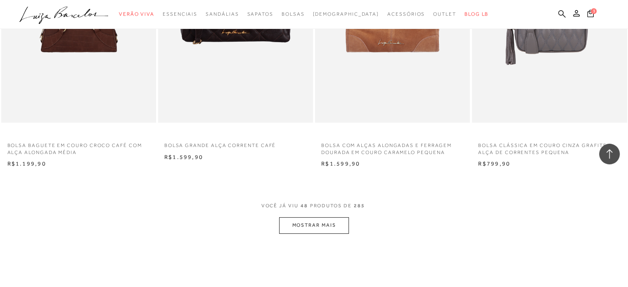
click at [328, 224] on button "MOSTRAR MAIS" at bounding box center [313, 225] width 69 height 16
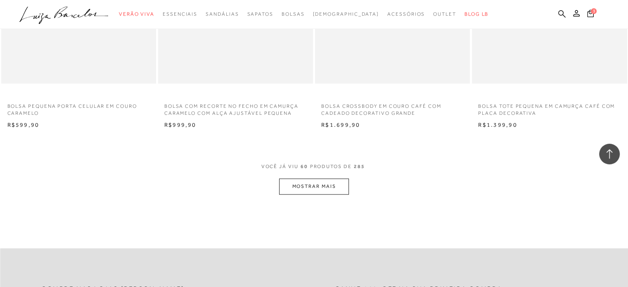
scroll to position [4245, 0]
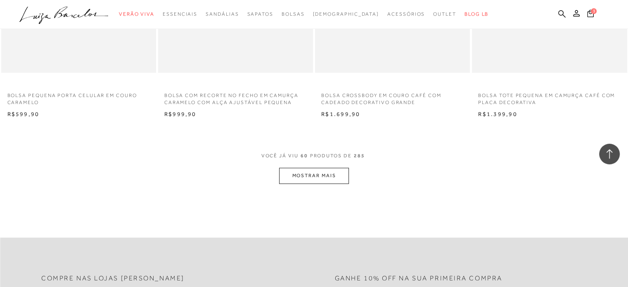
click at [331, 175] on button "MOSTRAR MAIS" at bounding box center [313, 176] width 69 height 16
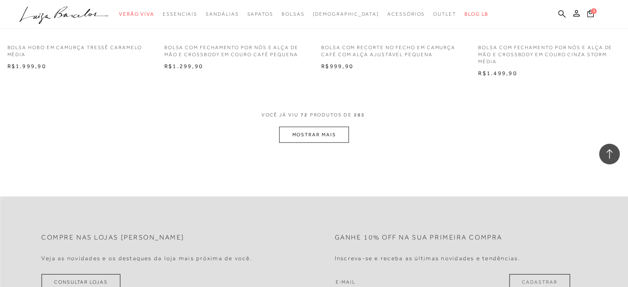
scroll to position [5153, 0]
click at [330, 138] on button "MOSTRAR MAIS" at bounding box center [313, 134] width 69 height 16
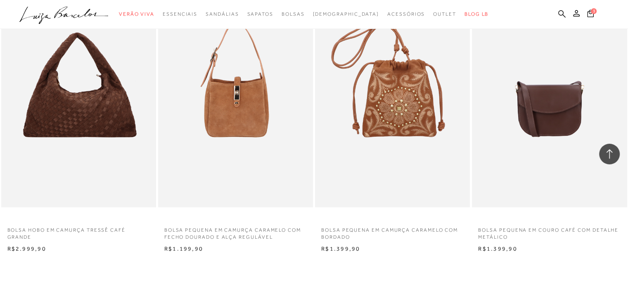
scroll to position [5938, 0]
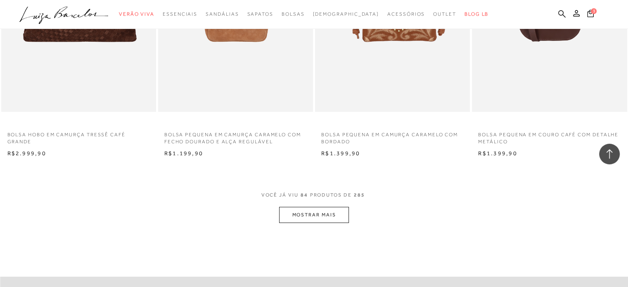
click at [322, 215] on button "MOSTRAR MAIS" at bounding box center [313, 215] width 69 height 16
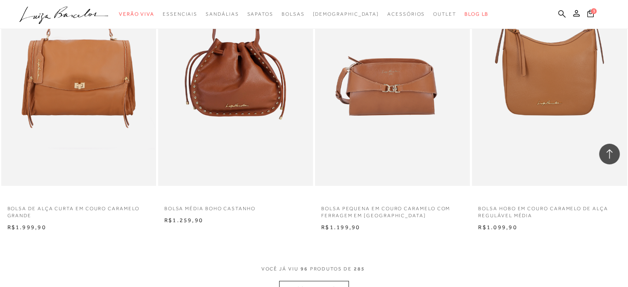
scroll to position [6804, 0]
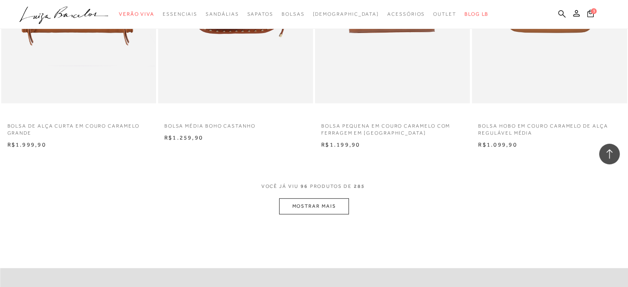
click at [330, 208] on button "MOSTRAR MAIS" at bounding box center [313, 206] width 69 height 16
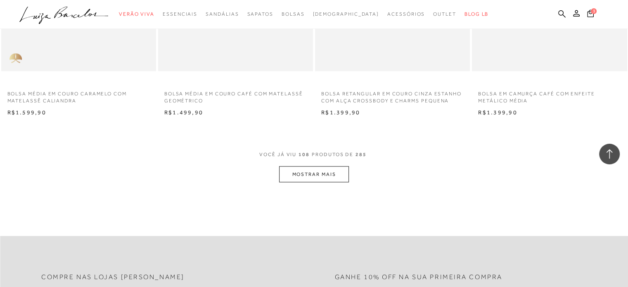
scroll to position [7712, 0]
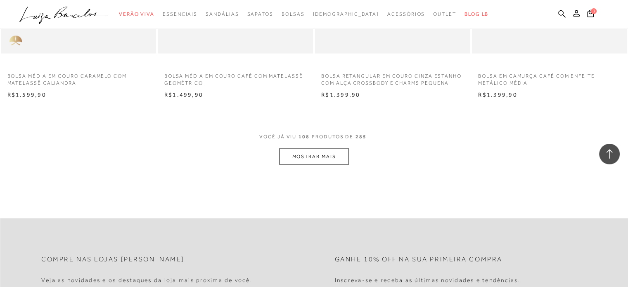
click at [329, 157] on button "MOSTRAR MAIS" at bounding box center [313, 156] width 69 height 16
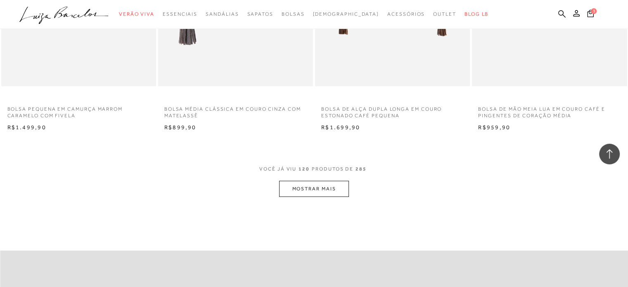
scroll to position [8579, 0]
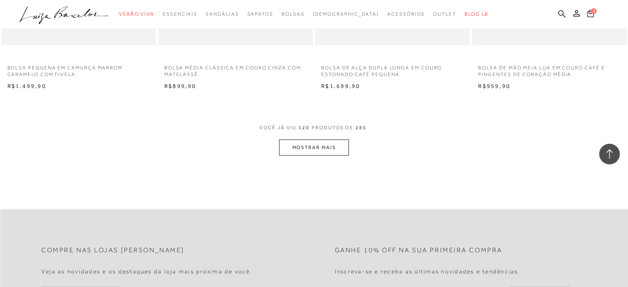
click at [333, 140] on button "MOSTRAR MAIS" at bounding box center [313, 148] width 69 height 16
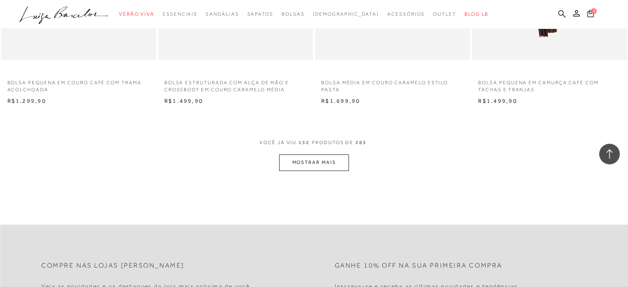
scroll to position [9446, 0]
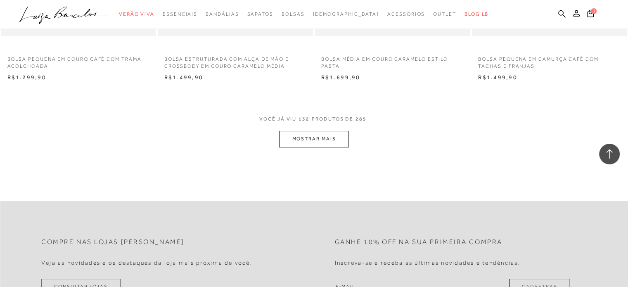
click at [305, 137] on button "MOSTRAR MAIS" at bounding box center [313, 139] width 69 height 16
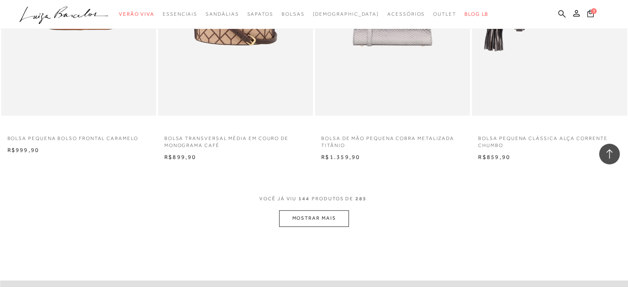
scroll to position [10230, 0]
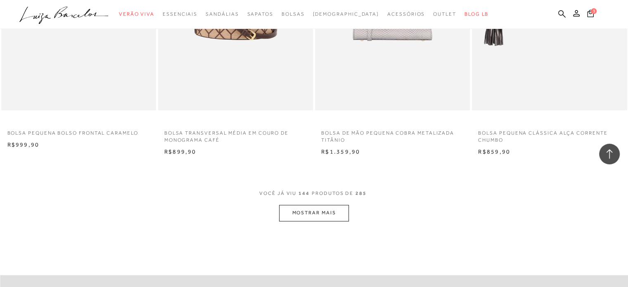
click at [303, 212] on button "MOSTRAR MAIS" at bounding box center [313, 213] width 69 height 16
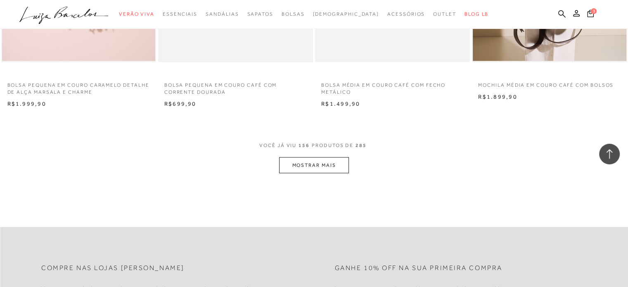
scroll to position [11138, 0]
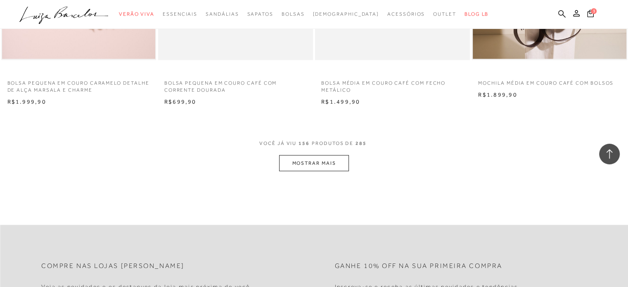
click at [299, 163] on button "MOSTRAR MAIS" at bounding box center [313, 163] width 69 height 16
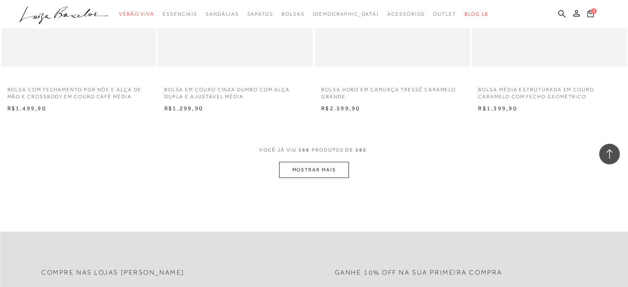
scroll to position [12005, 0]
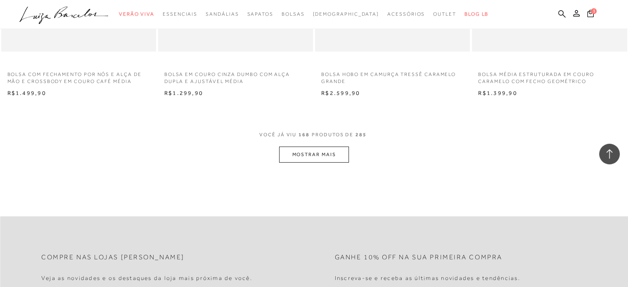
click at [287, 152] on button "MOSTRAR MAIS" at bounding box center [313, 155] width 69 height 16
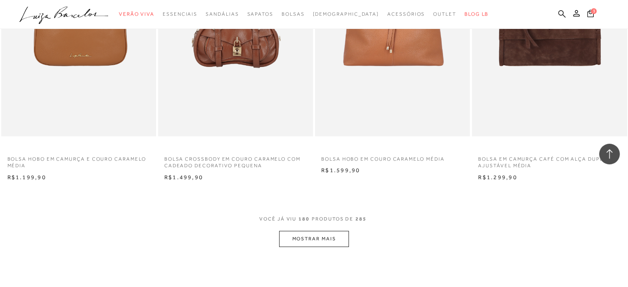
scroll to position [12830, 0]
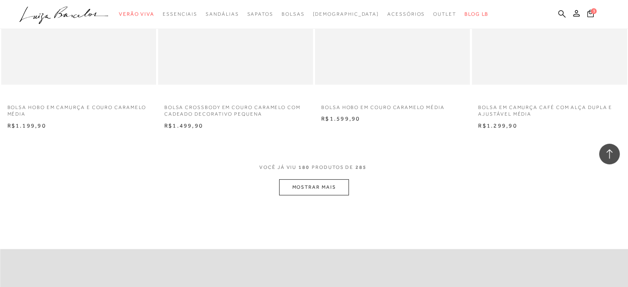
click at [305, 186] on button "MOSTRAR MAIS" at bounding box center [313, 187] width 69 height 16
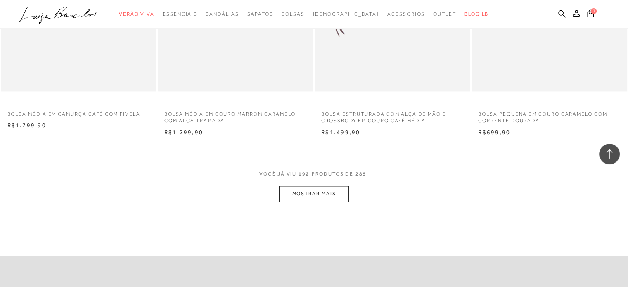
scroll to position [13697, 0]
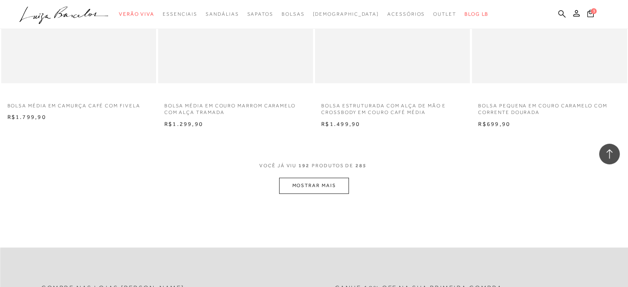
click at [323, 185] on button "MOSTRAR MAIS" at bounding box center [313, 185] width 69 height 16
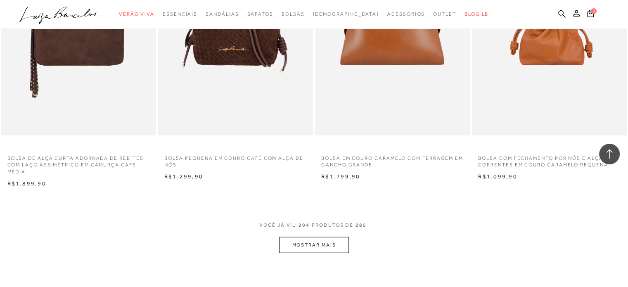
scroll to position [14522, 0]
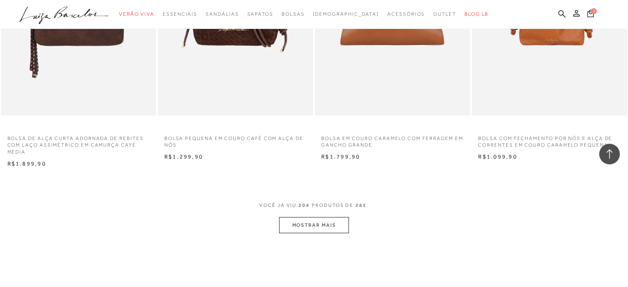
click at [318, 224] on button "MOSTRAR MAIS" at bounding box center [313, 225] width 69 height 16
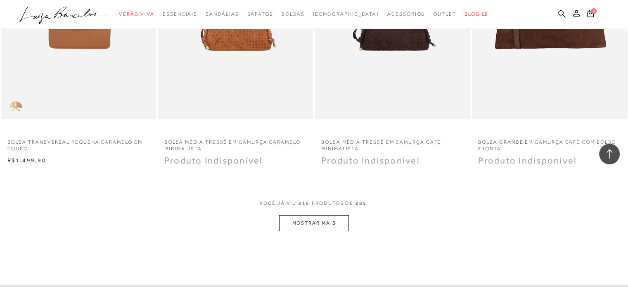
scroll to position [15389, 0]
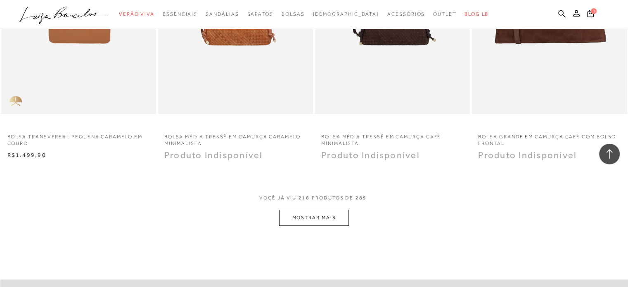
click at [291, 214] on button "MOSTRAR MAIS" at bounding box center [313, 218] width 69 height 16
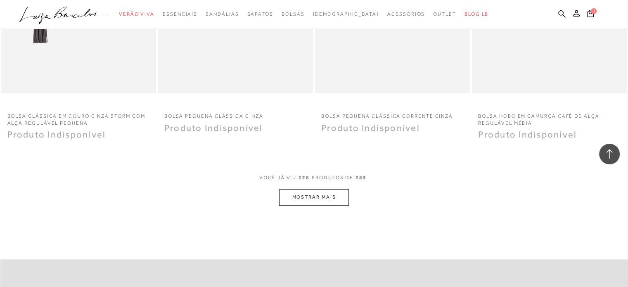
scroll to position [16297, 0]
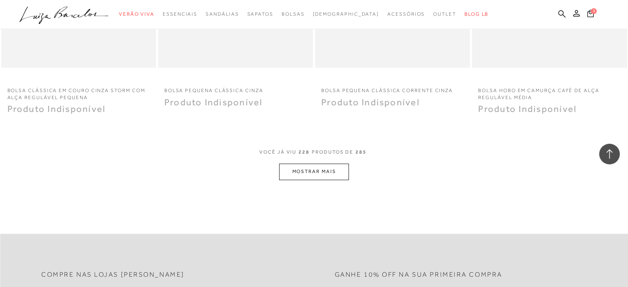
click at [302, 168] on button "MOSTRAR MAIS" at bounding box center [313, 171] width 69 height 16
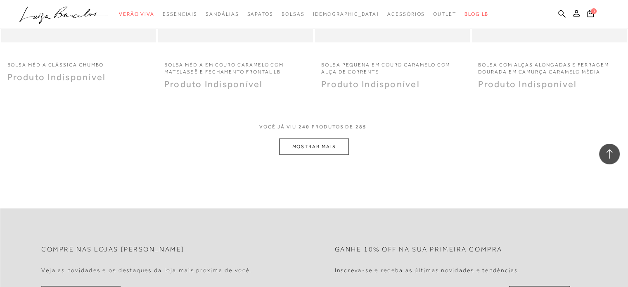
scroll to position [17205, 0]
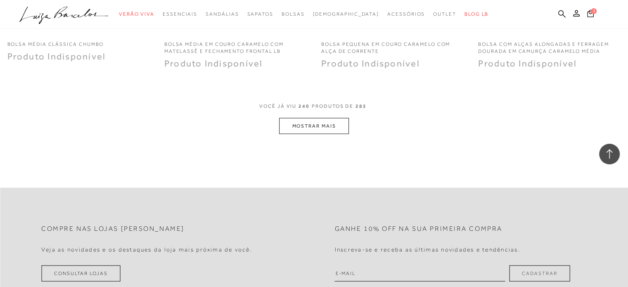
click at [317, 126] on button "MOSTRAR MAIS" at bounding box center [313, 126] width 69 height 16
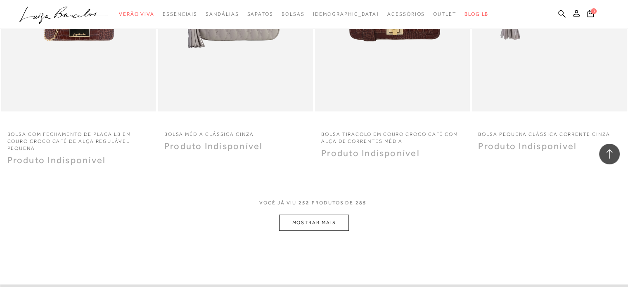
scroll to position [17989, 0]
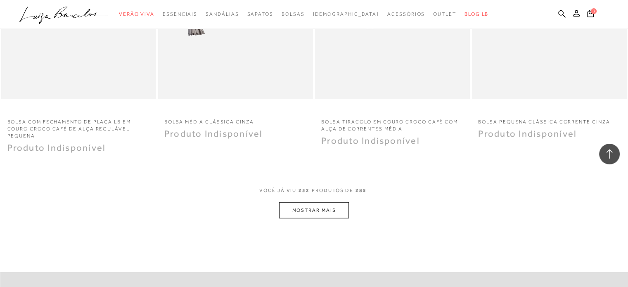
click at [315, 204] on button "MOSTRAR MAIS" at bounding box center [313, 210] width 69 height 16
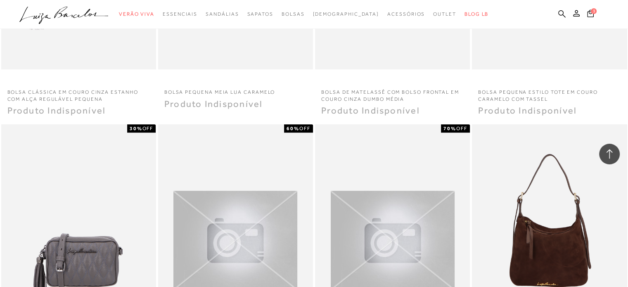
scroll to position [16091, 0]
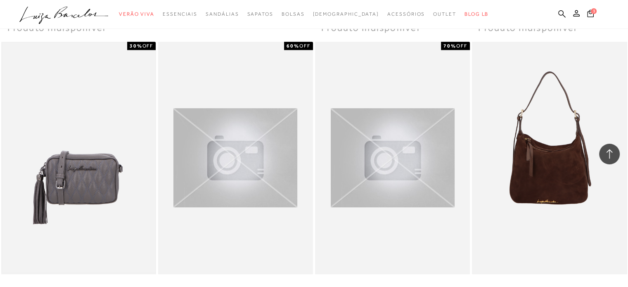
click at [92, 179] on img at bounding box center [78, 158] width 153 height 230
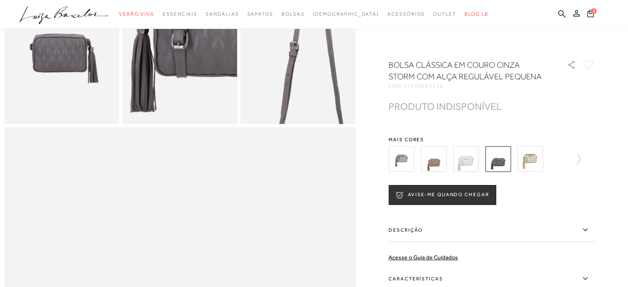
scroll to position [413, 0]
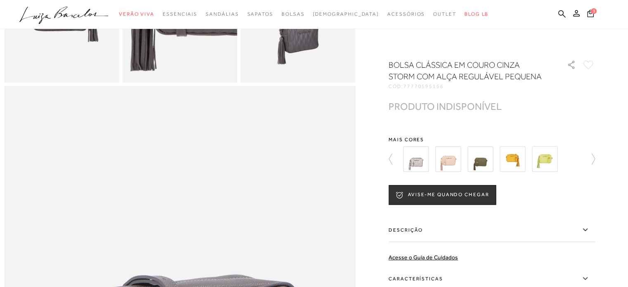
click at [584, 229] on icon at bounding box center [585, 230] width 10 height 10
click at [0, 0] on input "Descrição" at bounding box center [0, 0] width 0 height 0
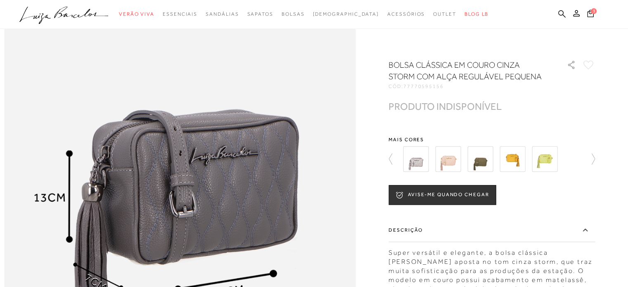
scroll to position [660, 0]
